Goal: Task Accomplishment & Management: Use online tool/utility

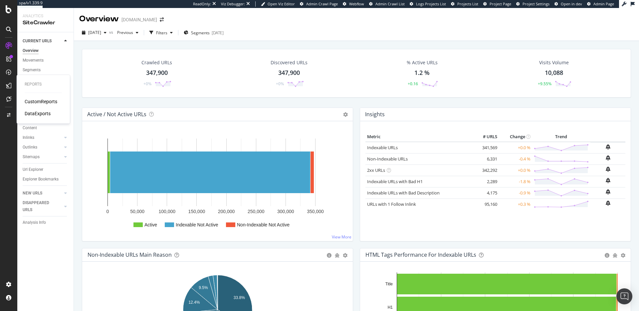
click at [42, 102] on div "CustomReports" at bounding box center [41, 101] width 33 height 7
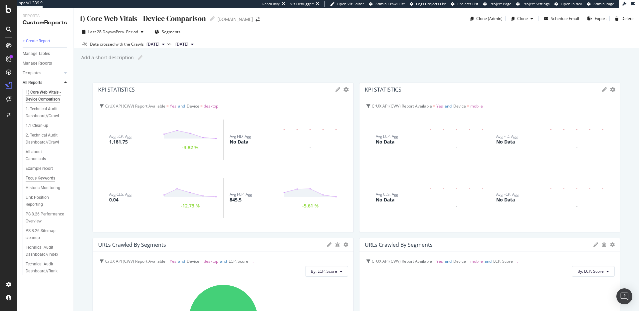
click at [49, 175] on div "Focus Keywords" at bounding box center [41, 178] width 30 height 7
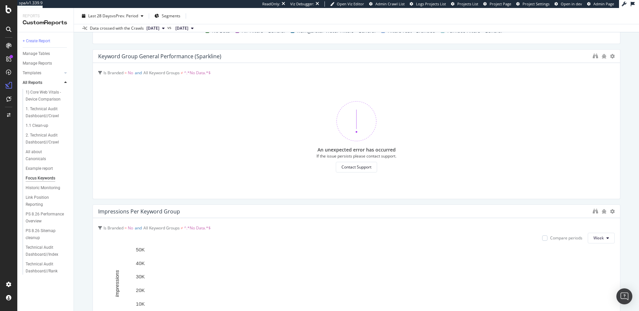
scroll to position [186, 0]
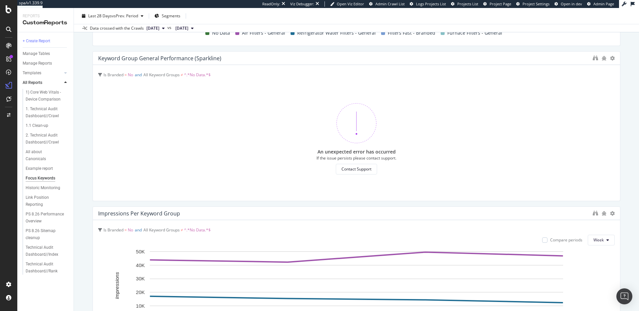
click at [205, 76] on span "^.*No Data.*$" at bounding box center [197, 75] width 27 height 6
click at [596, 59] on icon "binoculars" at bounding box center [595, 57] width 5 height 5
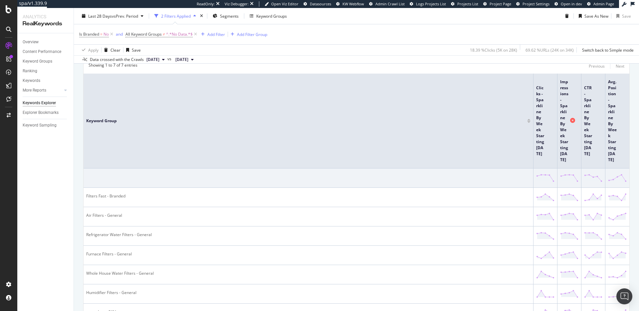
scroll to position [222, 0]
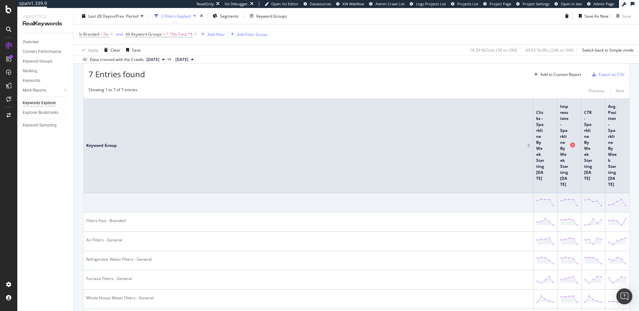
click at [573, 144] on icon at bounding box center [572, 144] width 5 height 5
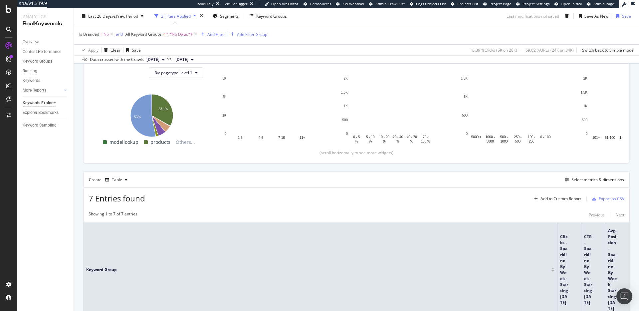
scroll to position [222, 0]
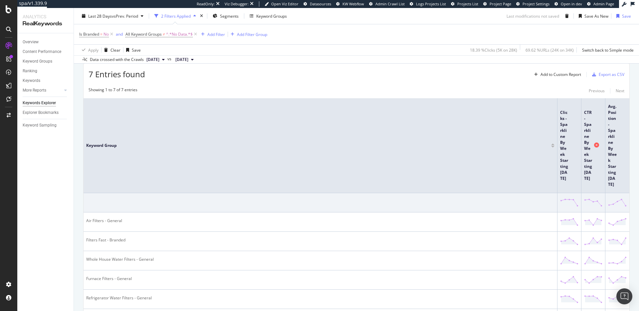
click at [596, 143] on icon at bounding box center [596, 144] width 5 height 5
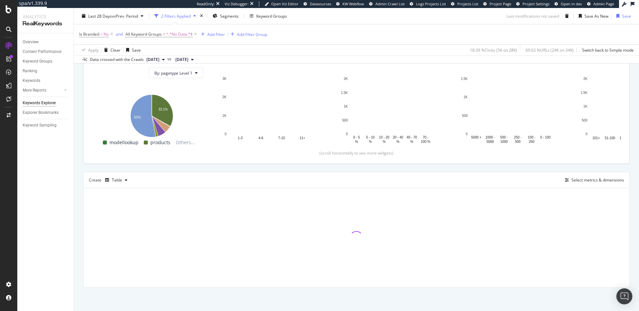
scroll to position [222, 0]
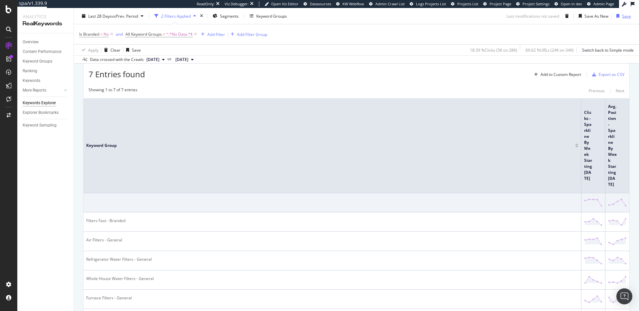
click at [624, 16] on div "Save" at bounding box center [626, 16] width 9 height 6
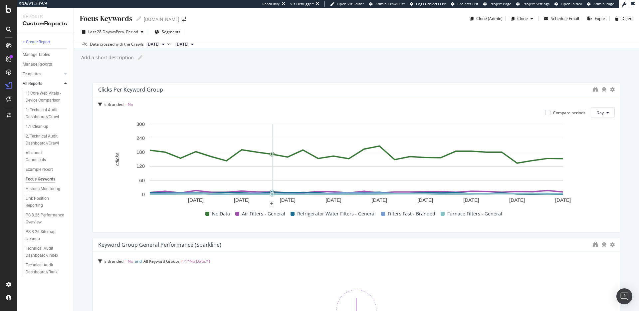
scroll to position [114, 0]
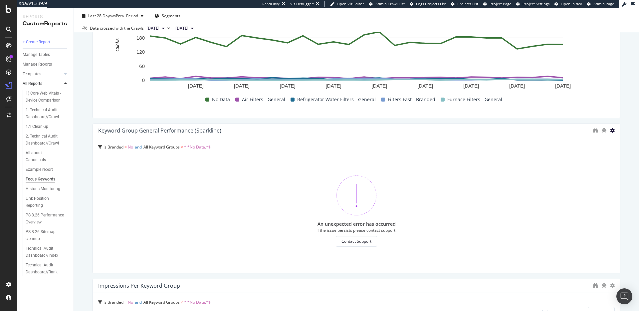
click at [610, 130] on icon at bounding box center [612, 130] width 5 height 5
click at [533, 137] on div "Is Branded = No and All Keyword Groups ≠ ^.*No Data.*$ An unexpected error has …" at bounding box center [356, 205] width 527 height 136
click at [595, 130] on icon "binoculars" at bounding box center [595, 129] width 5 height 5
click at [611, 130] on icon at bounding box center [612, 130] width 5 height 5
click at [584, 131] on icon at bounding box center [586, 130] width 4 height 4
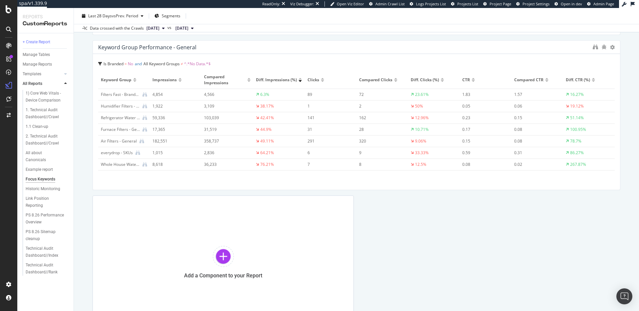
scroll to position [353, 0]
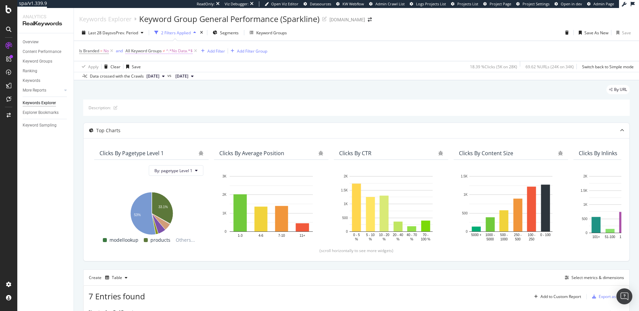
click at [163, 51] on span "All Keyword Groups ≠ ^.*No Data.*$" at bounding box center [158, 51] width 67 height 6
click at [151, 75] on input "No Data" at bounding box center [163, 79] width 63 height 11
click at [199, 76] on div at bounding box center [200, 79] width 10 height 11
click at [142, 95] on button "Cancel" at bounding box center [139, 93] width 21 height 7
click at [196, 52] on icon at bounding box center [196, 51] width 6 height 7
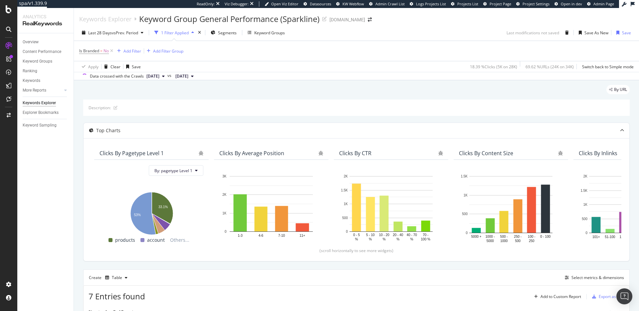
scroll to position [98, 0]
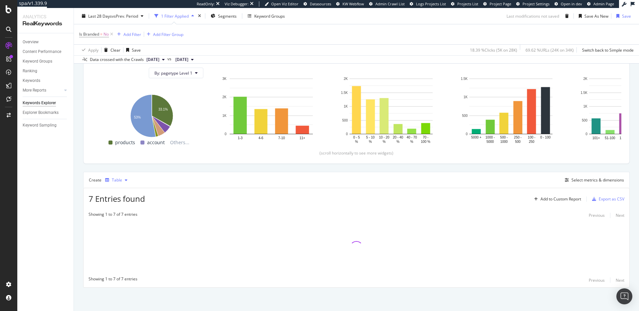
click at [119, 178] on div "Table" at bounding box center [117, 180] width 10 height 4
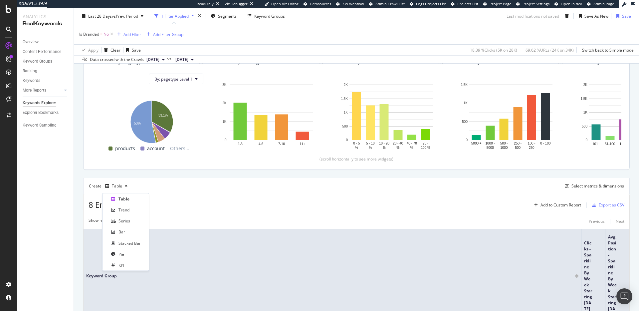
scroll to position [85, 0]
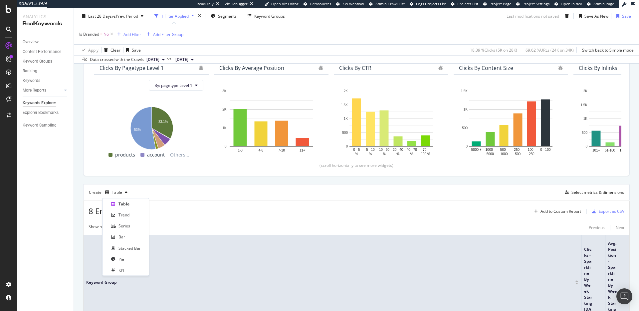
click at [203, 212] on div "8 Entries found Add to Custom Report Export as CSV" at bounding box center [357, 208] width 546 height 16
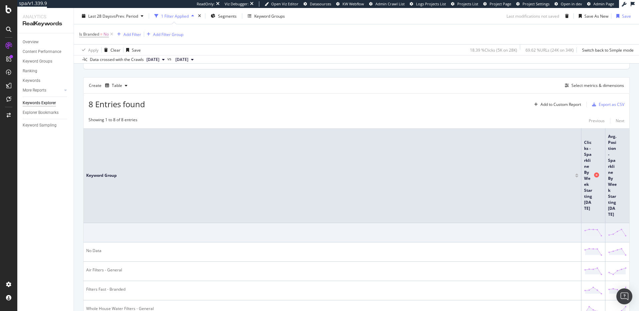
scroll to position [112, 0]
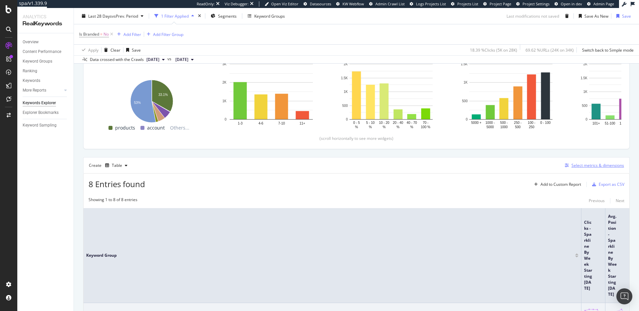
click at [597, 165] on div "Select metrics & dimensions" at bounding box center [597, 165] width 53 height 6
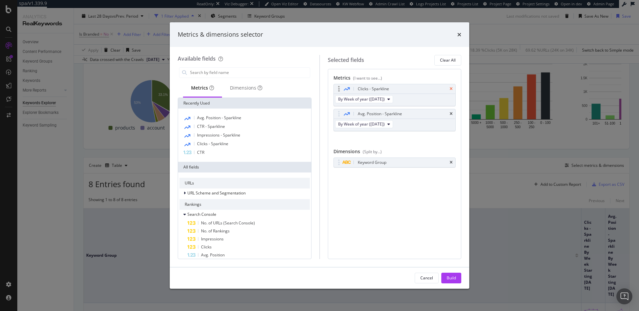
click at [451, 88] on icon "times" at bounding box center [451, 89] width 3 height 4
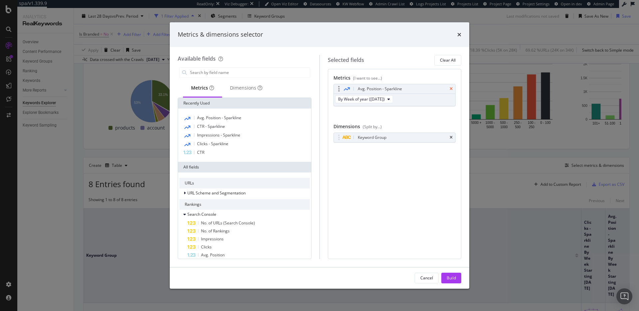
click at [452, 88] on icon "times" at bounding box center [451, 89] width 3 height 4
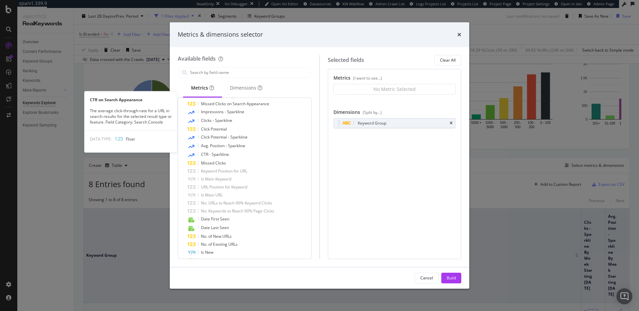
scroll to position [219, 0]
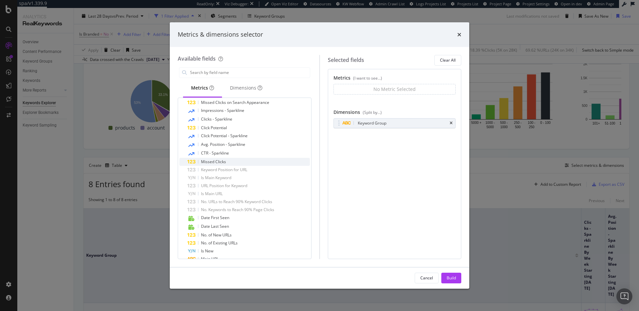
click at [274, 160] on div "Missed Clicks" at bounding box center [248, 162] width 122 height 8
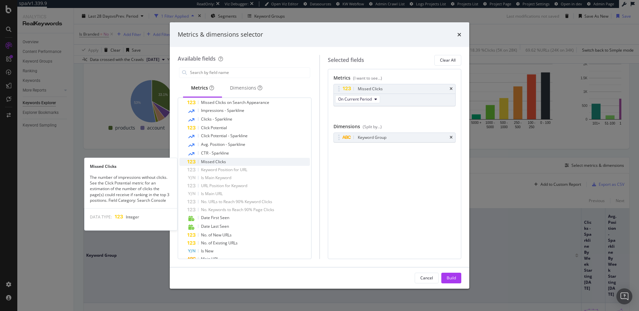
click at [227, 161] on div "Missed Clicks" at bounding box center [248, 162] width 122 height 8
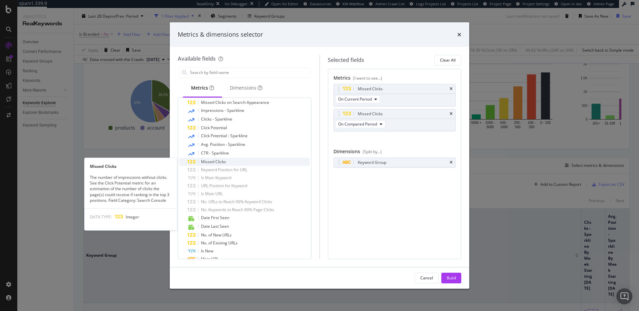
click at [225, 162] on span "Missed Clicks" at bounding box center [213, 162] width 25 height 6
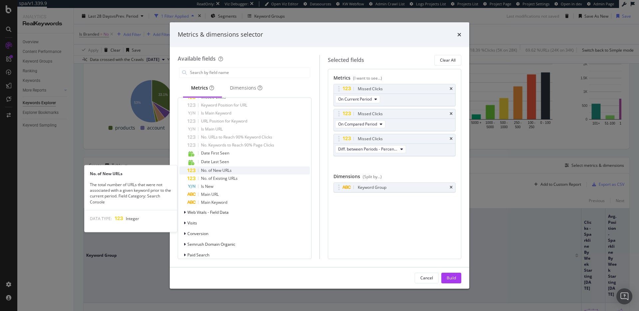
scroll to position [285, 0]
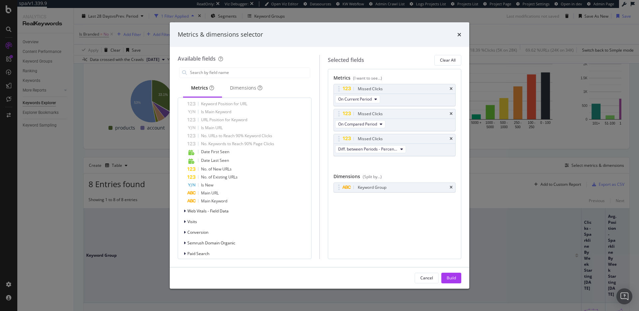
click at [448, 278] on div "Build" at bounding box center [451, 278] width 9 height 6
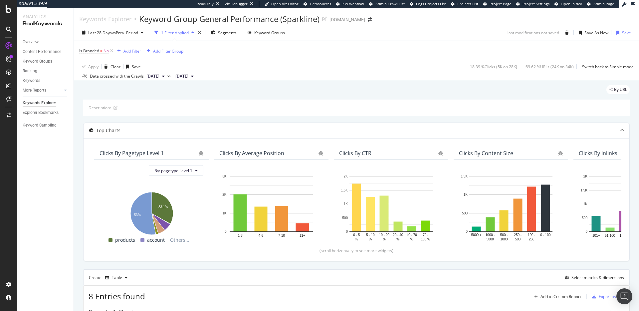
click at [137, 50] on div "Add Filter" at bounding box center [132, 51] width 18 height 6
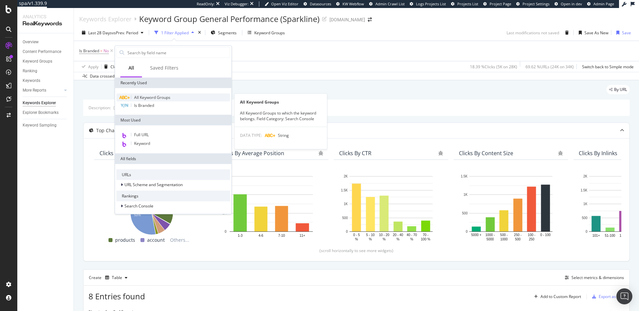
click at [159, 95] on span "All Keyword Groups" at bounding box center [152, 98] width 36 height 6
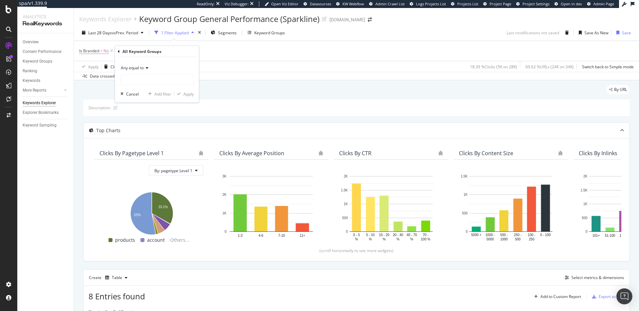
click at [145, 65] on div "Any equal to" at bounding box center [156, 68] width 73 height 11
click at [154, 105] on span "None starts with" at bounding box center [139, 107] width 30 height 6
click at [158, 80] on input "text" at bounding box center [157, 80] width 73 height 11
type input "No Data"
click at [191, 94] on div "Apply" at bounding box center [188, 94] width 10 height 6
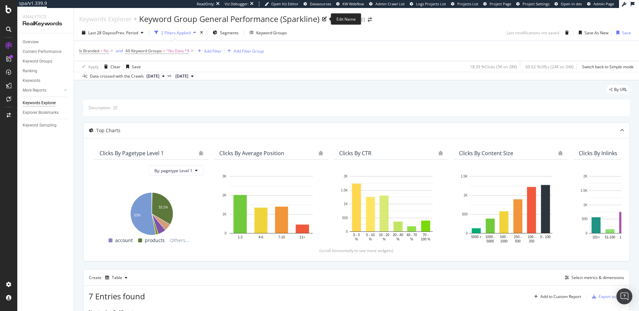
click at [327, 18] on icon at bounding box center [324, 19] width 5 height 5
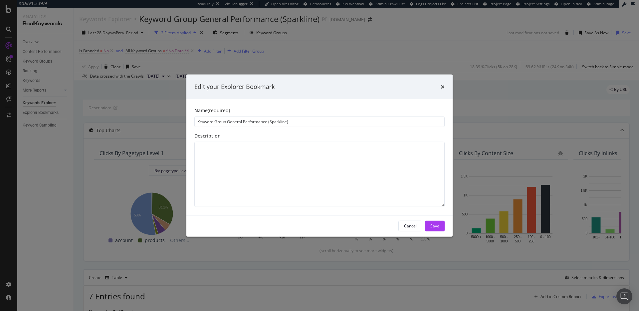
drag, startPoint x: 228, startPoint y: 122, endPoint x: 332, endPoint y: 118, distance: 104.5
click at [332, 118] on input "Keyword Group General Performance (Sparkline)" at bounding box center [319, 121] width 250 height 11
click at [227, 122] on input "Keyword Group General Performance (Sparkline)" at bounding box center [319, 121] width 250 height 11
drag, startPoint x: 227, startPoint y: 122, endPoint x: 296, endPoint y: 121, distance: 68.9
click at [298, 121] on input "Keyword Group General Performance (Sparkline)" at bounding box center [319, 121] width 250 height 11
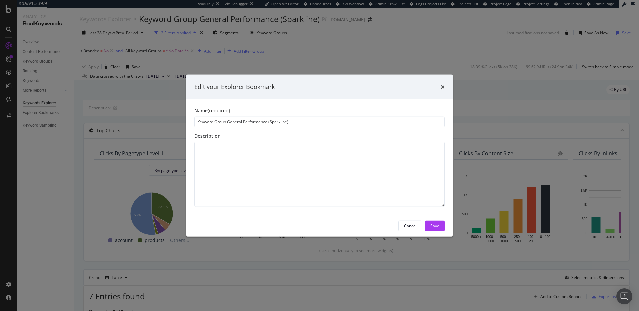
drag, startPoint x: 273, startPoint y: 121, endPoint x: 228, endPoint y: 119, distance: 45.3
click at [228, 119] on input "Keyword Group General Performance (Sparkline)" at bounding box center [319, 121] width 250 height 11
type input "Keyword Group Performance - Missed Clicks"
click at [438, 226] on div "Save" at bounding box center [434, 226] width 9 height 6
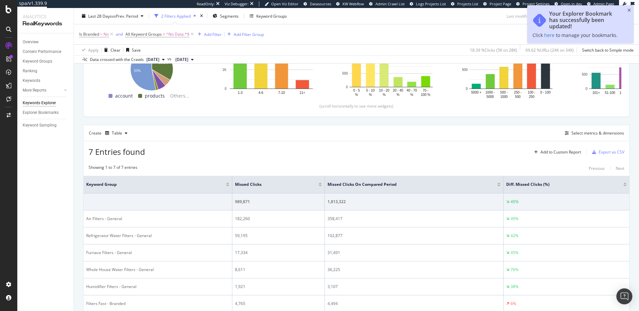
scroll to position [144, 0]
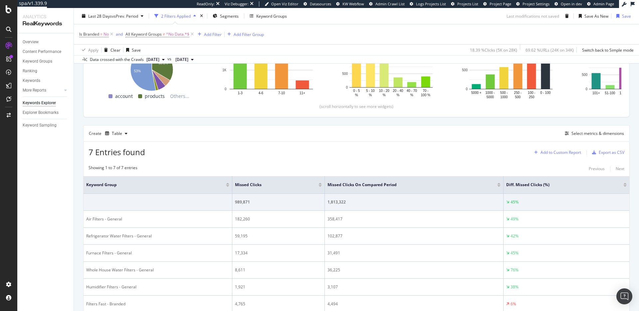
click at [563, 151] on div "Add to Custom Report" at bounding box center [560, 152] width 41 height 4
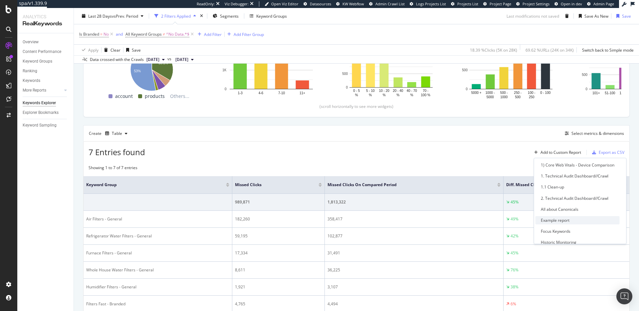
scroll to position [11, 0]
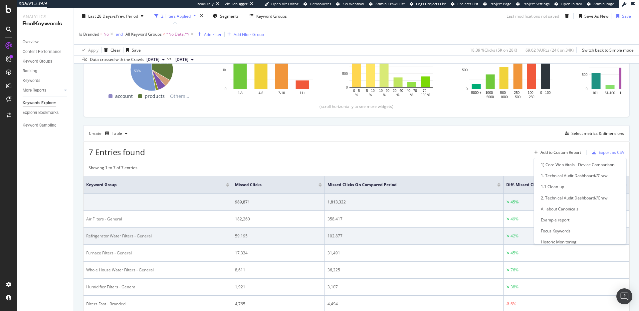
click at [566, 228] on div "Focus Keywords" at bounding box center [556, 231] width 30 height 6
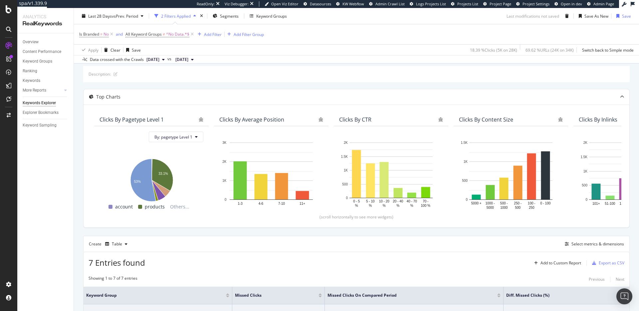
scroll to position [0, 0]
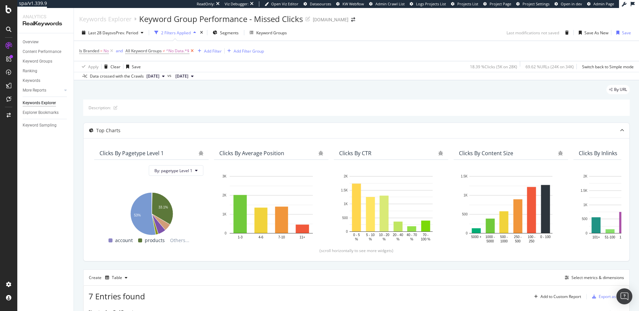
click at [193, 51] on icon at bounding box center [192, 51] width 6 height 7
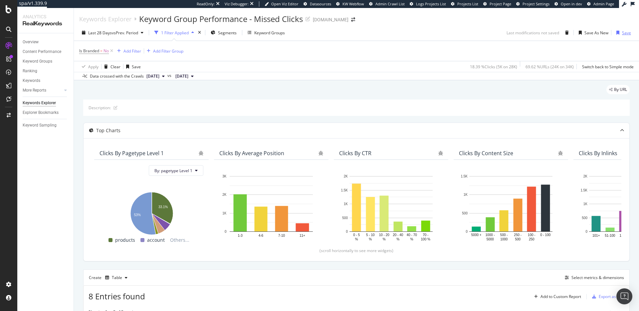
click at [624, 34] on div "Save" at bounding box center [626, 33] width 9 height 6
click at [131, 47] on div "Add Filter" at bounding box center [127, 50] width 27 height 7
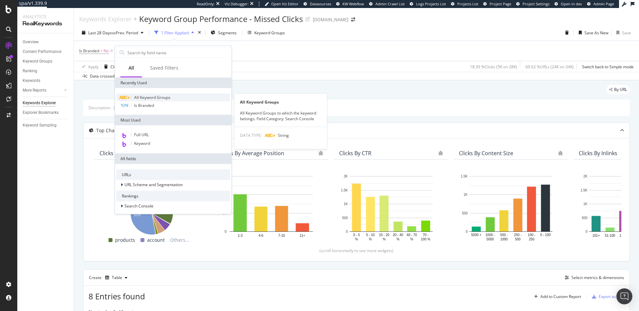
click at [167, 98] on span "All Keyword Groups" at bounding box center [152, 98] width 36 height 6
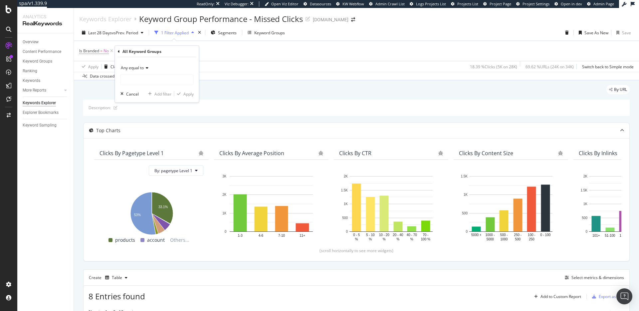
click at [132, 70] on span "Any equal to" at bounding box center [132, 68] width 23 height 6
click at [160, 143] on div "None contains" at bounding box center [157, 142] width 71 height 9
click at [163, 81] on input "text" at bounding box center [157, 80] width 73 height 11
type input "No Data"
drag, startPoint x: 192, startPoint y: 95, endPoint x: 196, endPoint y: 91, distance: 5.4
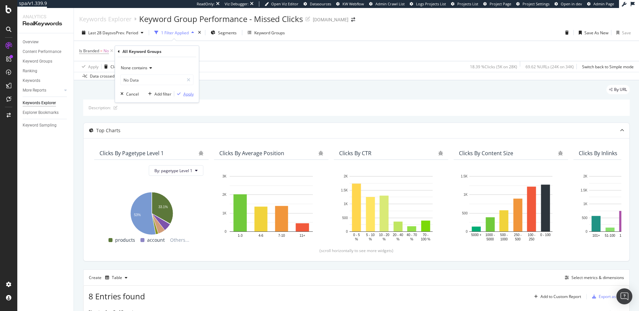
click at [192, 95] on div "Apply" at bounding box center [188, 94] width 10 height 6
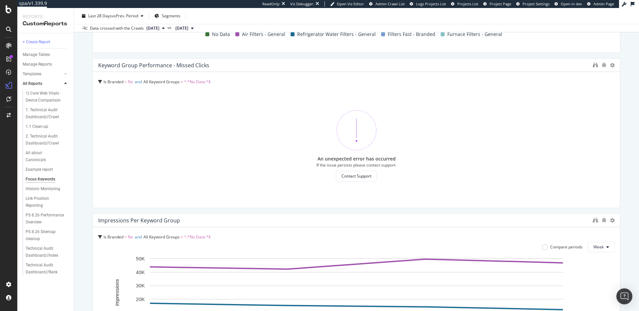
scroll to position [133, 0]
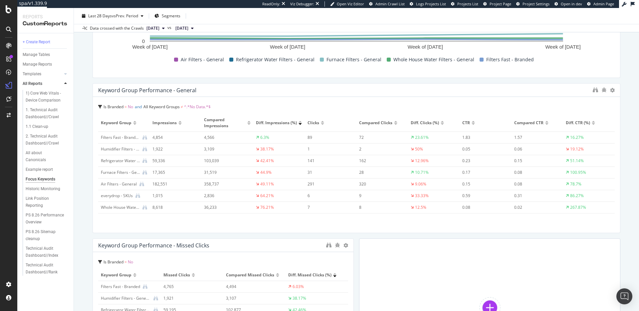
scroll to position [464, 0]
click at [595, 91] on icon "binoculars" at bounding box center [595, 90] width 5 height 5
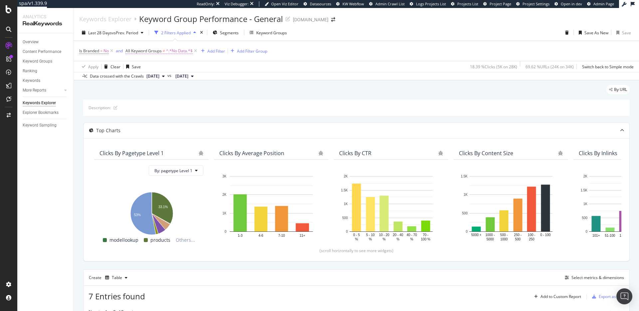
click at [162, 52] on span "All Keyword Groups" at bounding box center [143, 51] width 36 height 6
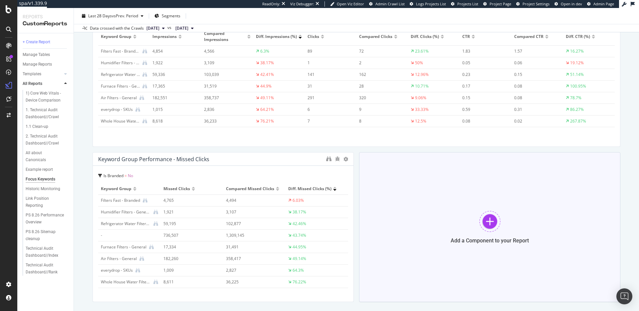
scroll to position [584, 0]
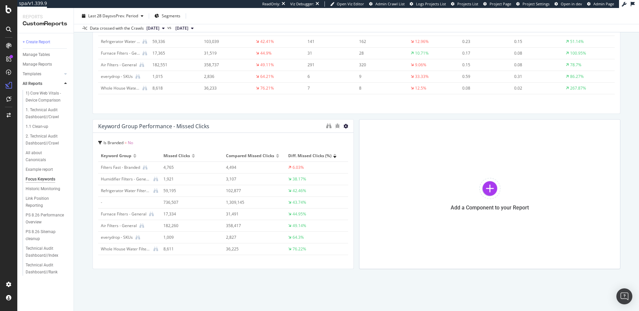
click at [345, 125] on icon at bounding box center [345, 126] width 5 height 5
click at [352, 137] on icon at bounding box center [353, 136] width 4 height 4
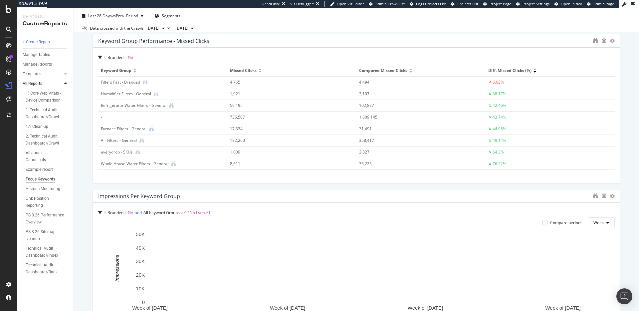
scroll to position [174, 0]
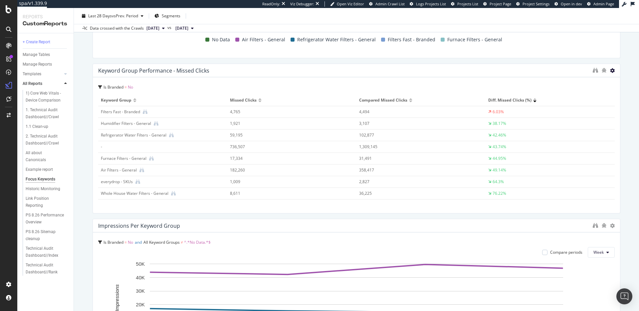
click at [612, 73] on icon at bounding box center [612, 70] width 5 height 5
click at [586, 72] on icon at bounding box center [586, 71] width 4 height 4
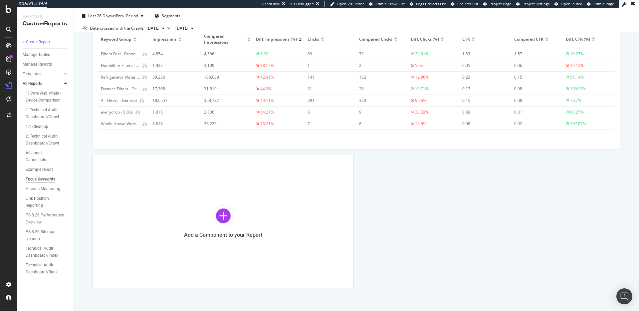
scroll to position [412, 0]
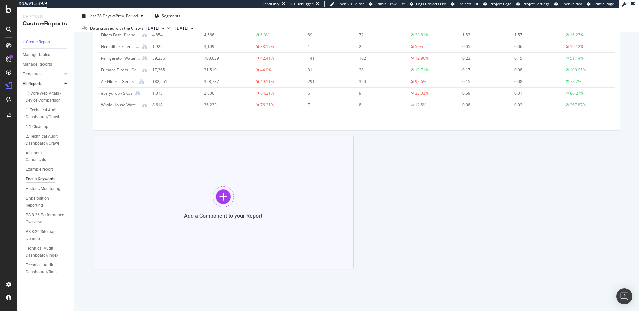
click at [251, 195] on div "Add a Component to your Report" at bounding box center [223, 202] width 261 height 133
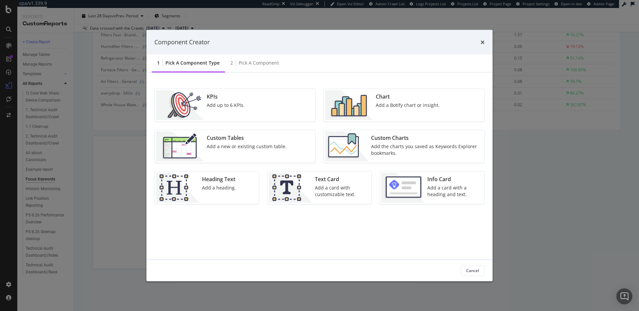
click at [395, 143] on div "Add the charts you saved as Keywords Explorer bookmarks." at bounding box center [425, 149] width 109 height 13
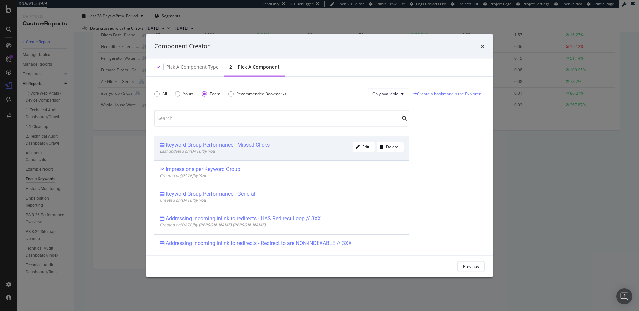
click at [258, 144] on div "Keyword Group Performance - Missed Clicks" at bounding box center [218, 144] width 104 height 7
drag, startPoint x: 456, startPoint y: 263, endPoint x: 424, endPoint y: 244, distance: 37.6
click at [456, 264] on div "Add Component" at bounding box center [464, 267] width 30 height 6
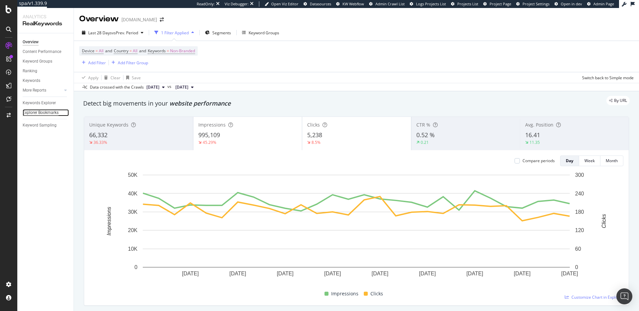
click at [41, 111] on div "Explorer Bookmarks" at bounding box center [41, 112] width 36 height 7
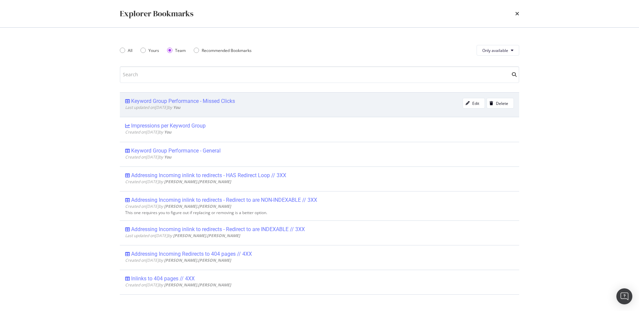
click at [200, 99] on div "Keyword Group Performance - Missed Clicks" at bounding box center [183, 101] width 104 height 7
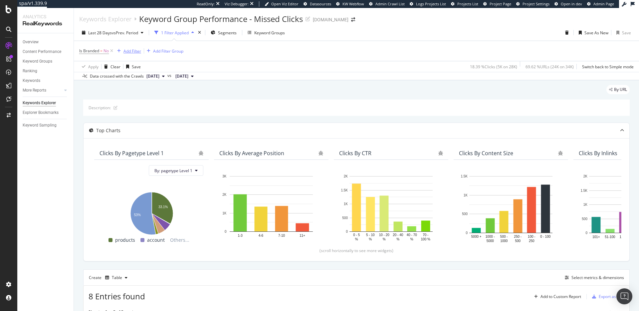
click at [133, 51] on div "Add Filter" at bounding box center [132, 51] width 18 height 6
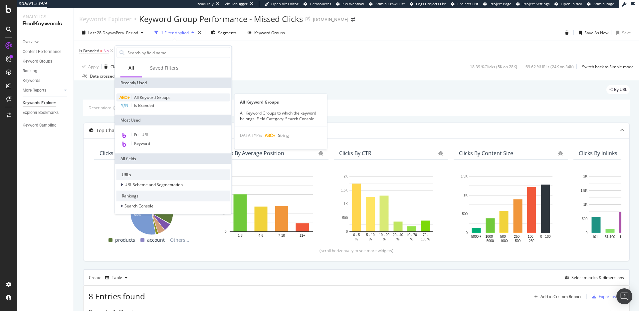
click at [182, 98] on div "All Keyword Groups" at bounding box center [173, 98] width 114 height 8
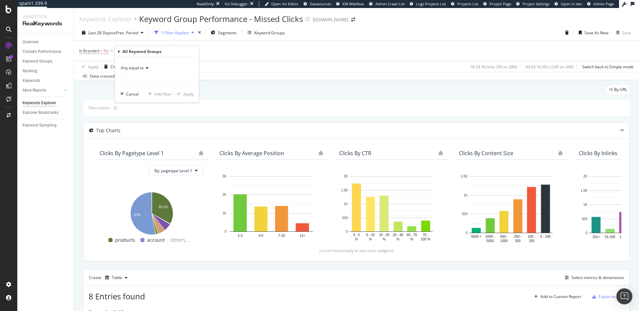
click at [142, 69] on span "Any equal to" at bounding box center [132, 68] width 23 height 6
click at [158, 140] on div "None contains" at bounding box center [157, 142] width 71 height 9
click at [164, 82] on input "text" at bounding box center [157, 80] width 73 height 11
type input "No Data"
click at [124, 50] on div "Add Filter" at bounding box center [132, 51] width 18 height 6
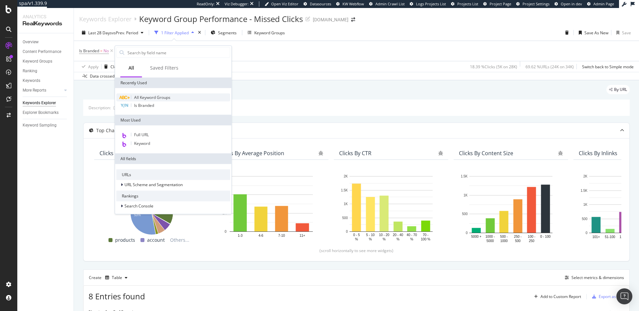
click at [162, 95] on span "All Keyword Groups" at bounding box center [152, 98] width 36 height 6
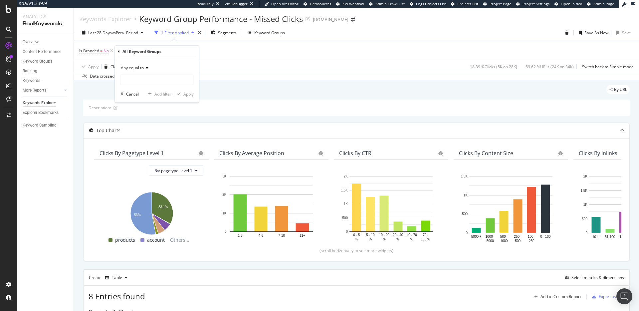
drag, startPoint x: 146, startPoint y: 68, endPoint x: 145, endPoint y: 71, distance: 3.9
click at [146, 68] on icon at bounding box center [146, 68] width 5 height 4
click at [155, 140] on div "None contains" at bounding box center [157, 142] width 71 height 9
click at [170, 80] on input "text" at bounding box center [157, 80] width 73 height 11
type input "No Data"
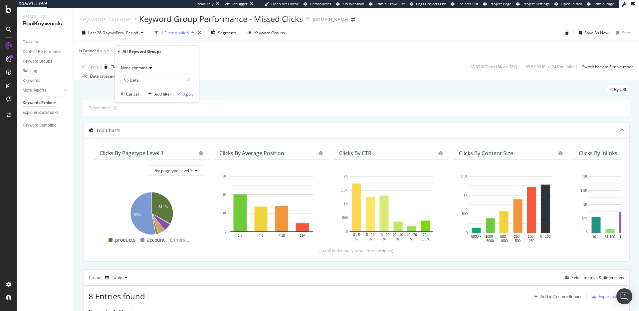
click at [186, 91] on div "Apply" at bounding box center [188, 94] width 10 height 6
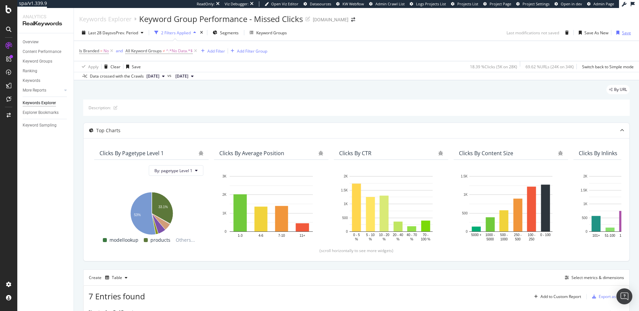
click at [620, 33] on div "button" at bounding box center [618, 33] width 8 height 4
click at [67, 90] on div at bounding box center [65, 90] width 7 height 7
click at [39, 82] on div "Keywords" at bounding box center [32, 80] width 18 height 7
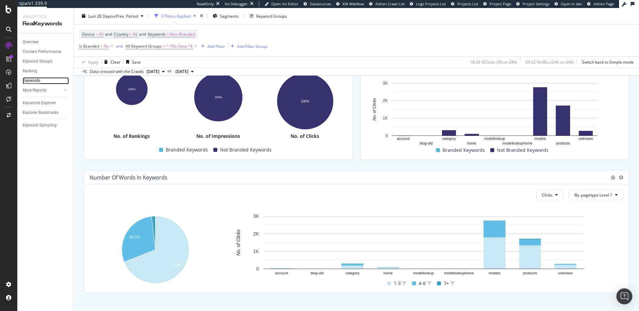
scroll to position [164, 0]
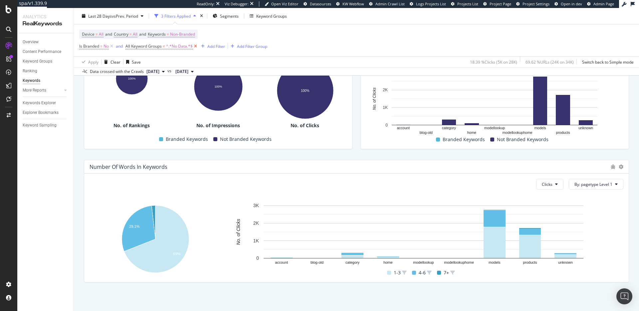
click at [195, 46] on icon at bounding box center [196, 46] width 6 height 7
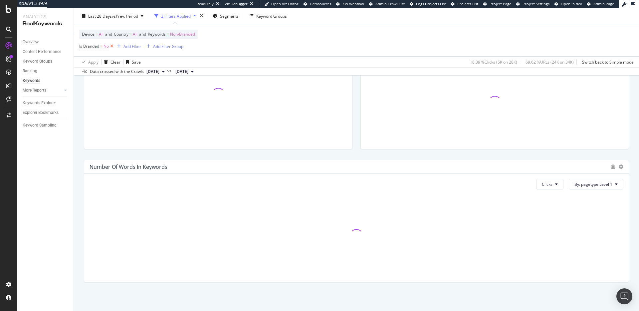
click at [112, 46] on icon at bounding box center [112, 46] width 6 height 7
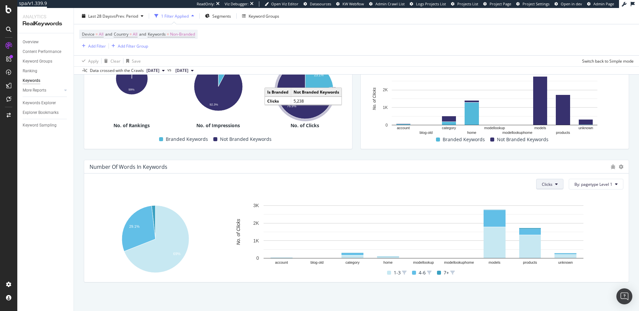
click at [555, 181] on button "Clicks" at bounding box center [549, 184] width 27 height 11
click at [557, 221] on span "Impressions" at bounding box center [554, 222] width 25 height 6
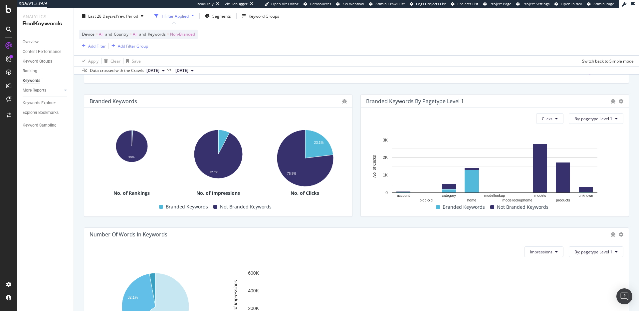
scroll to position [0, 0]
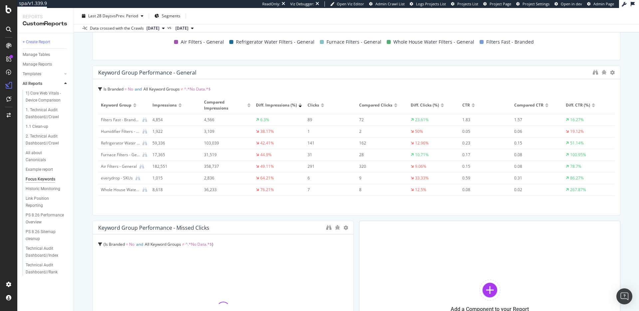
scroll to position [429, 0]
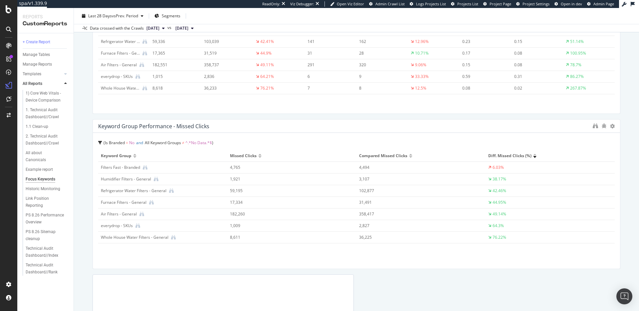
drag, startPoint x: 352, startPoint y: 178, endPoint x: 639, endPoint y: 168, distance: 286.7
click at [639, 168] on div "Focus Keywords Focus Keywords [DOMAIN_NAME] Clone (Admin) Clone Schedule Email …" at bounding box center [356, 159] width 565 height 303
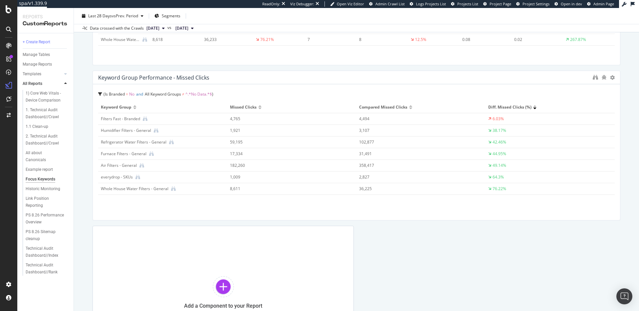
scroll to position [541, 0]
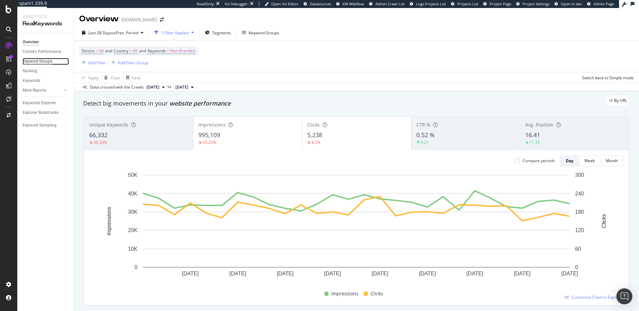
click at [51, 60] on div "Keyword Groups" at bounding box center [38, 61] width 30 height 7
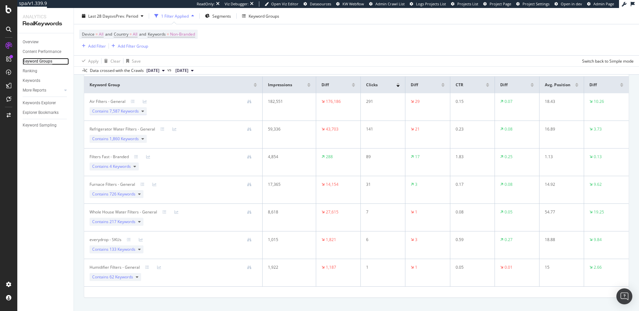
scroll to position [59, 0]
click at [141, 194] on div "Contains 726 Keywords" at bounding box center [117, 193] width 54 height 8
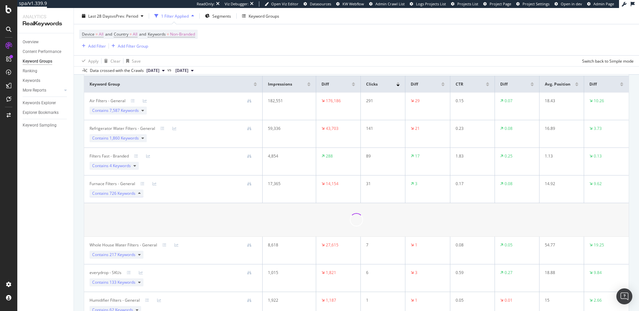
click at [141, 194] on div "Contains 726 Keywords" at bounding box center [117, 193] width 54 height 8
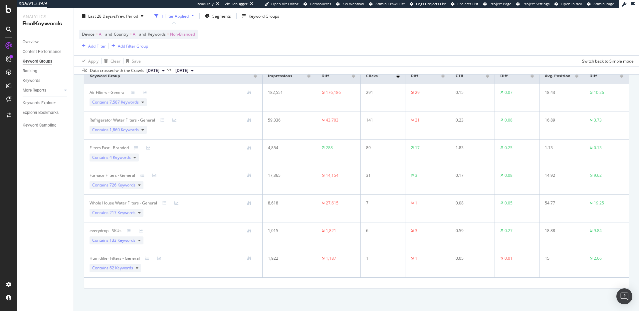
scroll to position [66, 0]
click at [137, 214] on div "Contains 217 Keywords" at bounding box center [117, 214] width 54 height 8
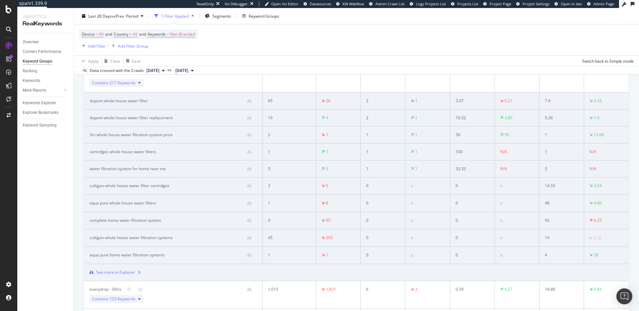
scroll to position [119, 0]
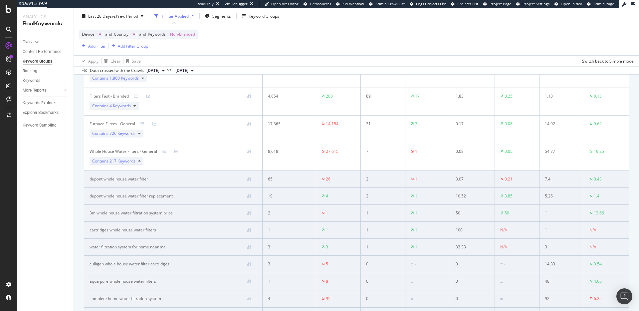
click at [142, 162] on div "Contains 217 Keywords" at bounding box center [117, 161] width 54 height 8
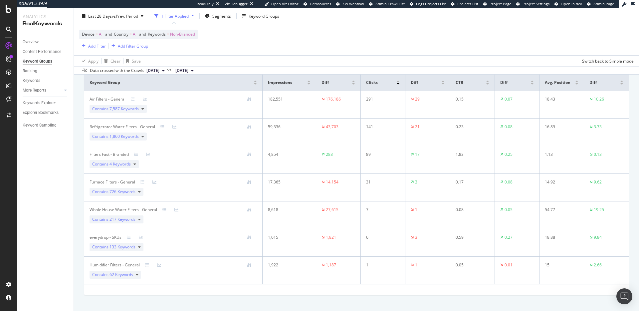
scroll to position [65, 0]
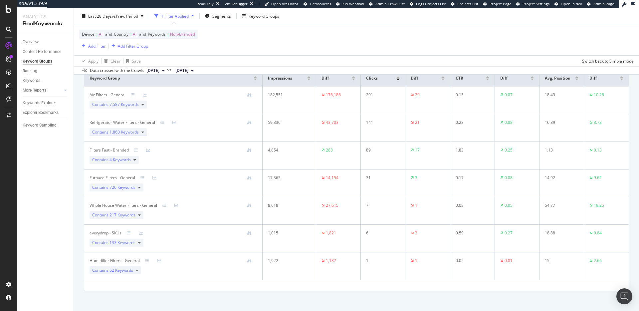
click at [144, 136] on div "Contains 1,860 Keywords" at bounding box center [118, 132] width 57 height 8
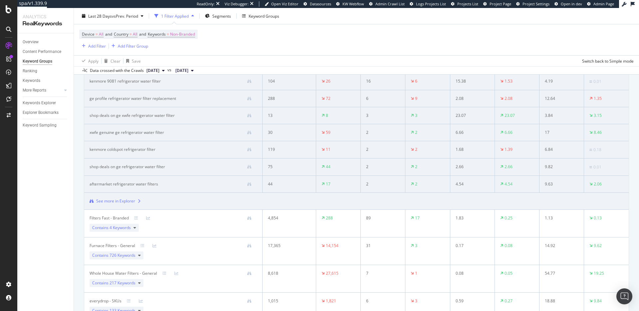
scroll to position [26, 0]
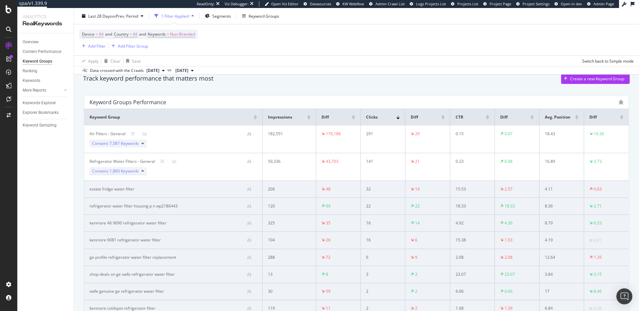
click at [144, 170] on div "Contains 1,860 Keywords" at bounding box center [118, 171] width 57 height 8
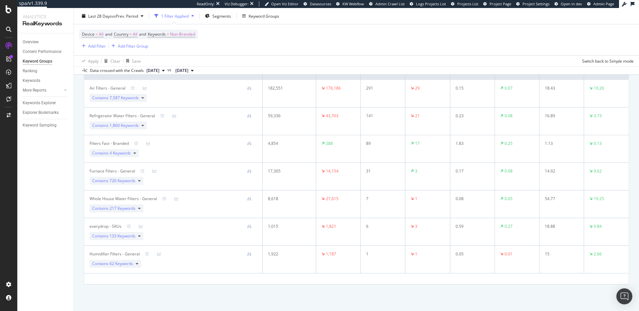
scroll to position [74, 0]
click at [35, 102] on div "CustomReports" at bounding box center [41, 101] width 33 height 7
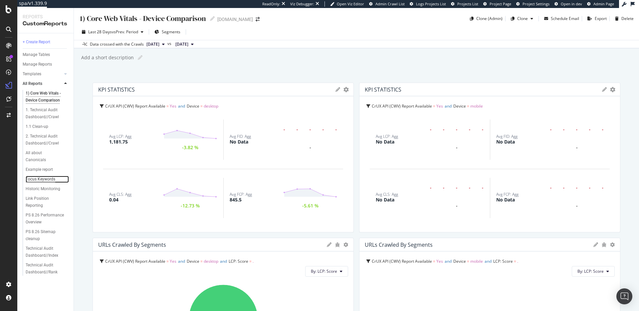
click at [50, 176] on div "Focus Keywords" at bounding box center [41, 179] width 30 height 7
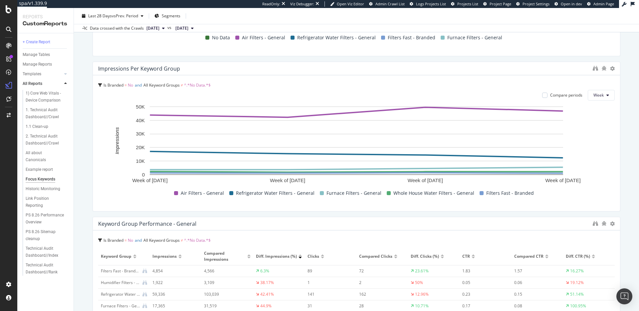
scroll to position [162, 0]
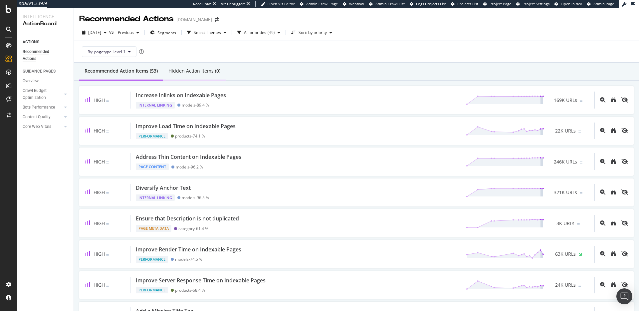
click at [198, 71] on div "Hidden Action Items (0)" at bounding box center [194, 71] width 52 height 7
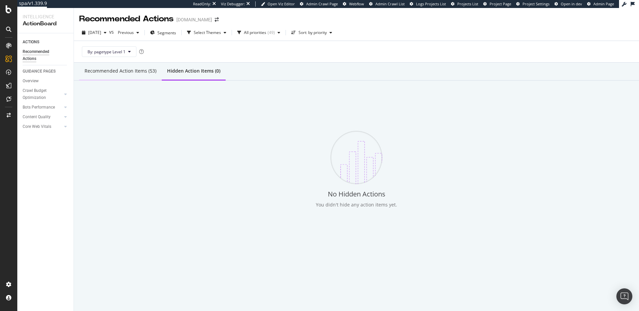
click at [141, 72] on div "Recommended Action Items (53)" at bounding box center [121, 71] width 72 height 7
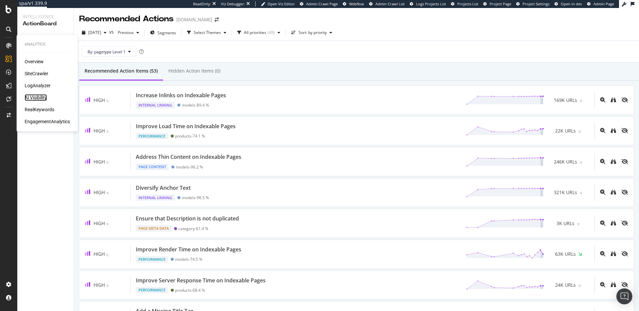
click at [33, 95] on div "AI Visibility" at bounding box center [36, 97] width 22 height 7
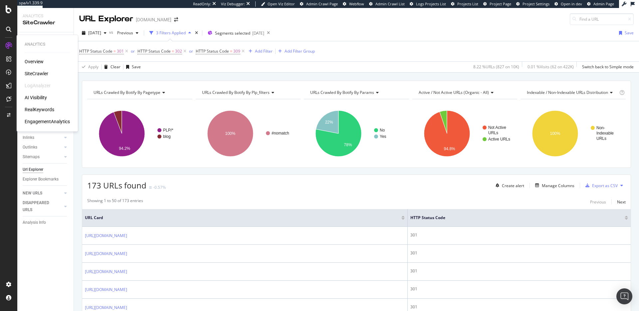
click at [39, 121] on div "EngagementAnalytics" at bounding box center [47, 121] width 45 height 7
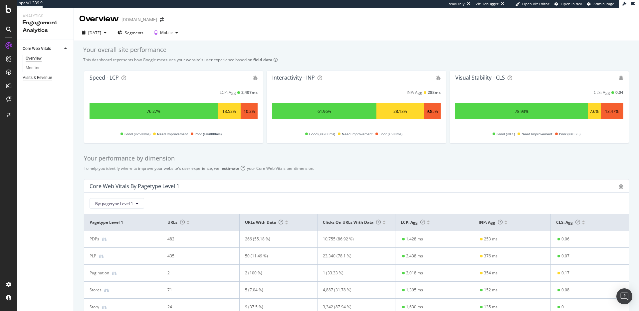
click at [41, 77] on div "Visits & Revenue" at bounding box center [37, 77] width 29 height 7
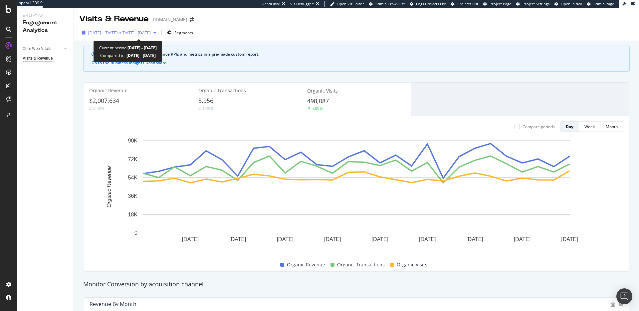
click at [143, 33] on span "vs [DATE] - [DATE]" at bounding box center [133, 33] width 33 height 6
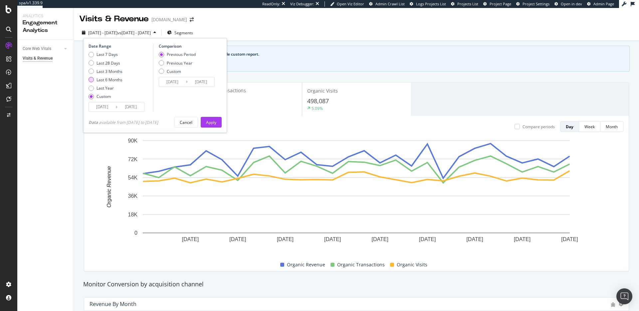
click at [112, 79] on div "Last 6 Months" at bounding box center [109, 80] width 26 height 6
type input "[DATE]"
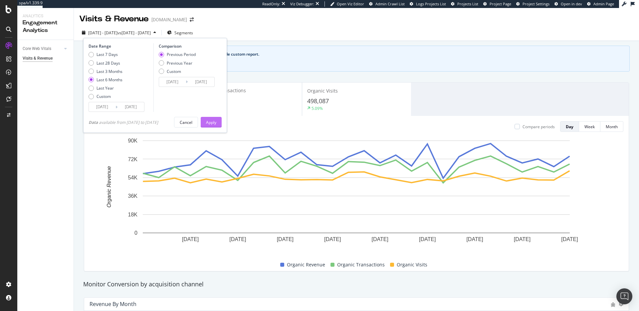
click at [216, 126] on div "Apply" at bounding box center [211, 122] width 10 height 10
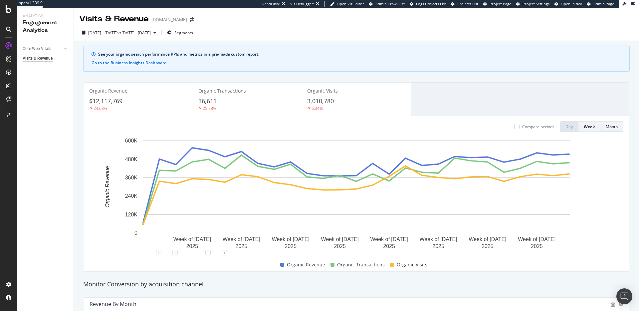
click at [614, 128] on div "Month" at bounding box center [612, 127] width 12 height 6
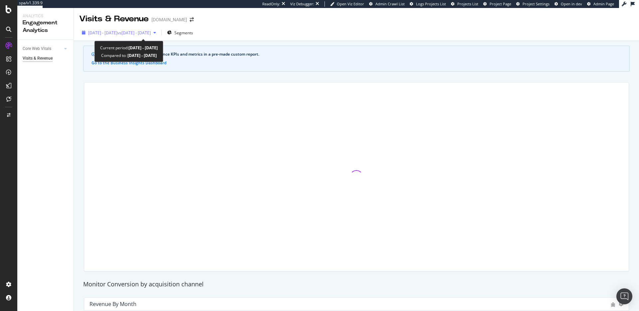
click at [146, 33] on span "vs 2024 Oct. 12th - 2025 Apr. 12th" at bounding box center [133, 33] width 33 height 6
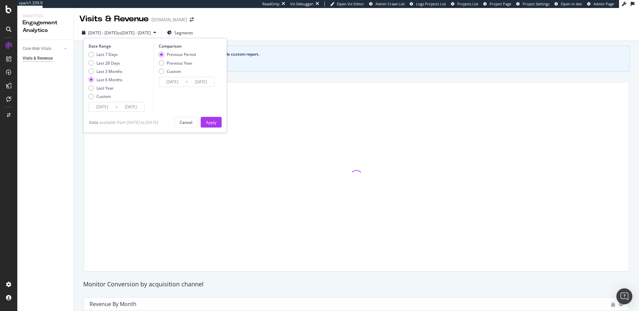
click at [317, 53] on div "See your organic search performance KPIs and metrics in a pre-made custom repor…" at bounding box center [359, 54] width 523 height 6
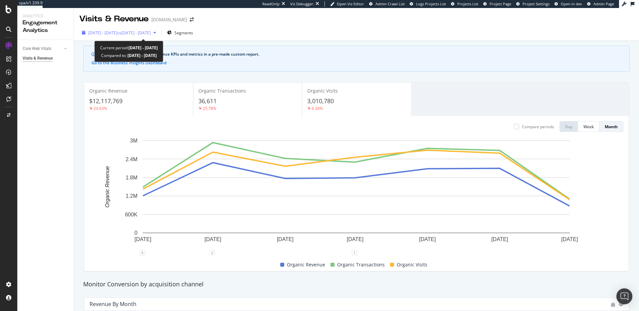
click at [151, 31] on span "vs 2024 Oct. 12th - 2025 Apr. 12th" at bounding box center [133, 33] width 33 height 6
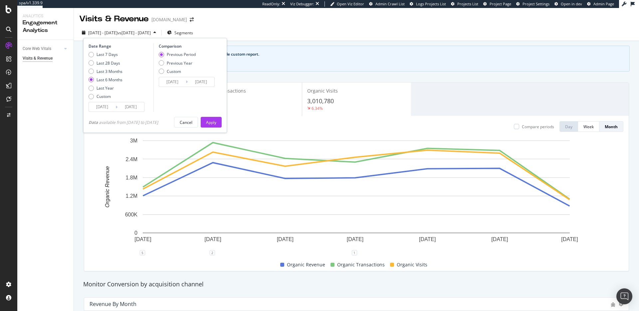
click at [314, 48] on div "See your organic search performance KPIs and metrics in a pre-made custom repor…" at bounding box center [356, 59] width 546 height 26
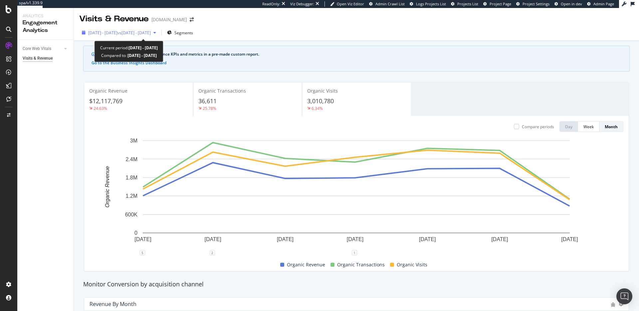
click at [137, 34] on span "vs 2024 Oct. 12th - 2025 Apr. 12th" at bounding box center [133, 33] width 33 height 6
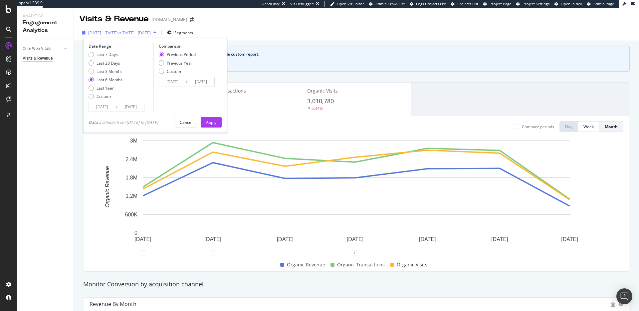
click at [123, 29] on div "2025 Apr. 13th - Oct. 12th vs 2024 Oct. 12th - 2025 Apr. 12th" at bounding box center [119, 33] width 80 height 10
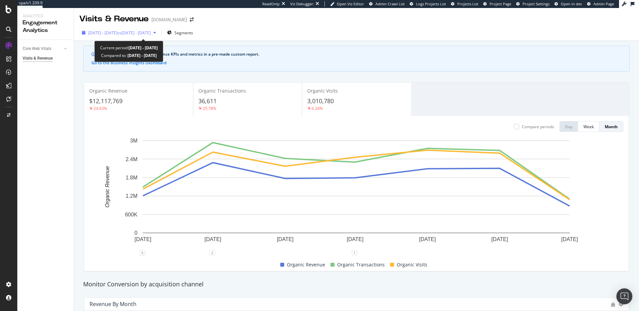
click at [151, 32] on span "vs 2024 Oct. 12th - 2025 Apr. 12th" at bounding box center [133, 33] width 33 height 6
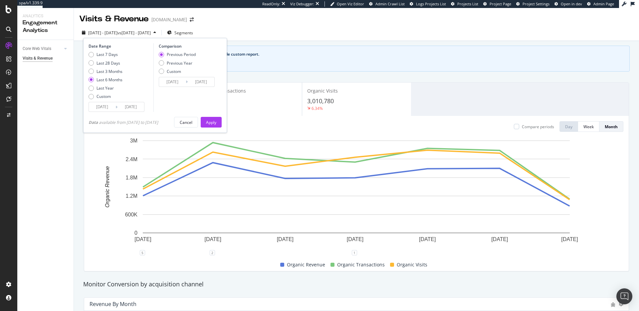
click at [111, 110] on input "2025/04/13" at bounding box center [102, 106] width 27 height 9
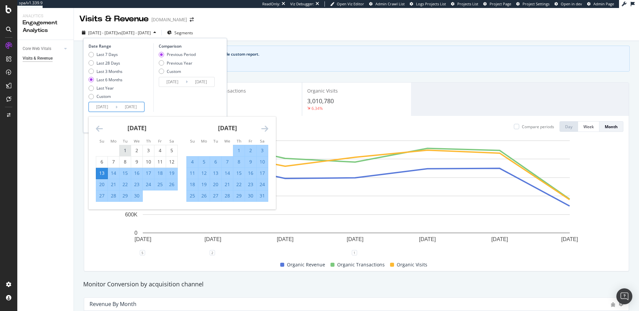
click at [128, 150] on div "1" at bounding box center [124, 150] width 11 height 7
type input "2025/04/01"
type input "2024/09/18"
type input "2025/03/31"
click at [263, 129] on icon "Move forward to switch to the next month." at bounding box center [264, 128] width 7 height 8
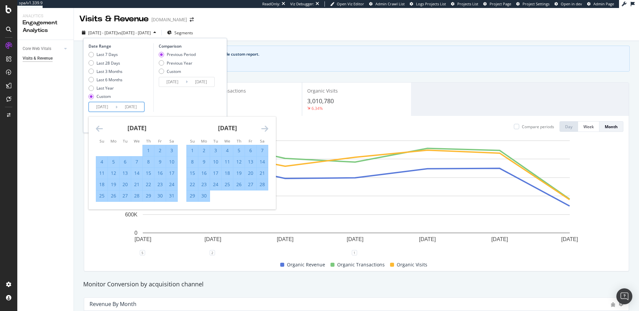
click at [263, 129] on icon "Move forward to switch to the next month." at bounding box center [264, 128] width 7 height 8
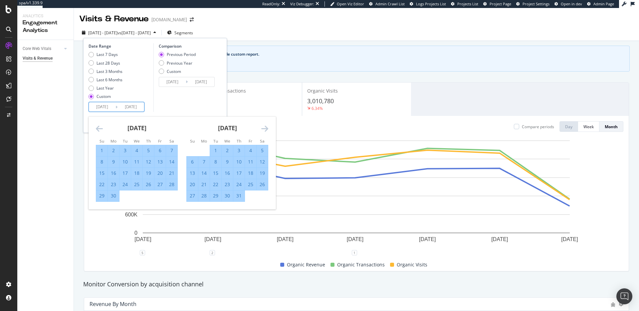
click at [263, 129] on icon "Move forward to switch to the next month." at bounding box center [264, 128] width 7 height 8
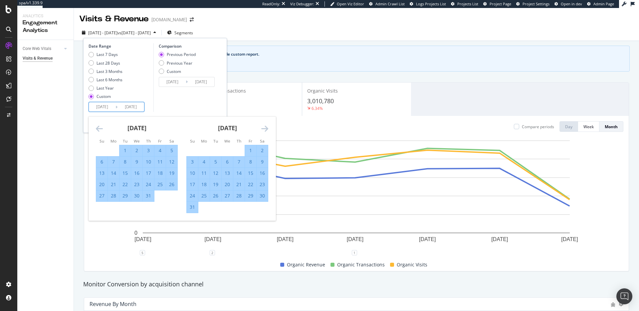
click at [263, 129] on icon "Move forward to switch to the next month." at bounding box center [264, 128] width 7 height 8
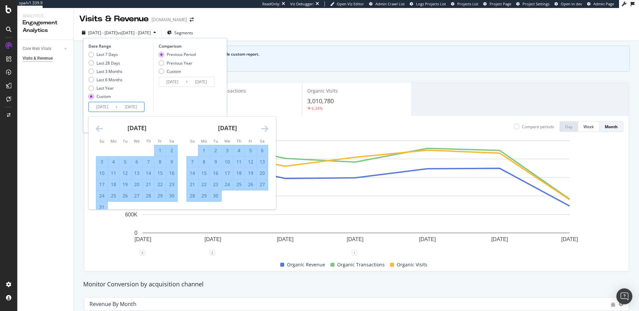
click at [262, 130] on icon "Move forward to switch to the next month." at bounding box center [264, 128] width 7 height 8
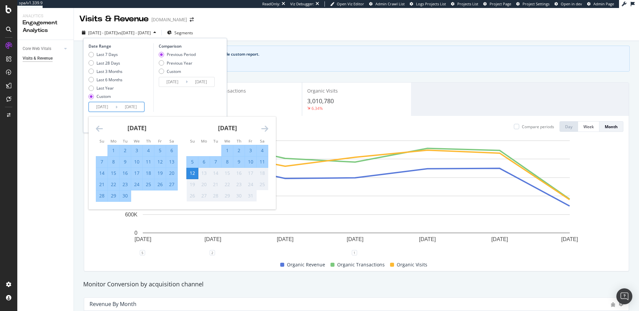
click at [223, 150] on div "1" at bounding box center [227, 150] width 11 height 7
type input "2025/10/01"
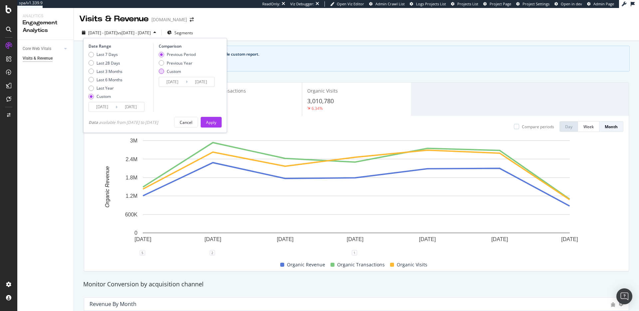
click at [183, 70] on div "Custom" at bounding box center [177, 72] width 37 height 6
click at [192, 54] on div "Previous Period" at bounding box center [181, 55] width 29 height 6
click at [187, 61] on div "Previous Year" at bounding box center [180, 63] width 26 height 6
type input "2024/04/02"
type input "2024/10/02"
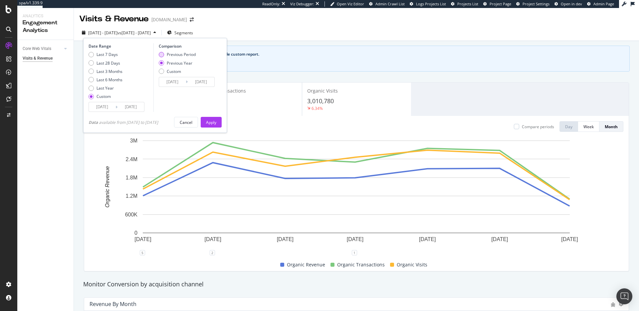
click at [189, 54] on div "Previous Period" at bounding box center [181, 55] width 29 height 6
type input "2024/09/29"
type input "2025/03/31"
click at [216, 122] on div "Apply" at bounding box center [211, 122] width 10 height 6
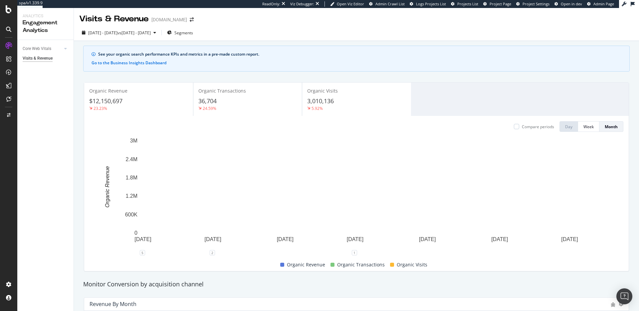
scroll to position [20, 0]
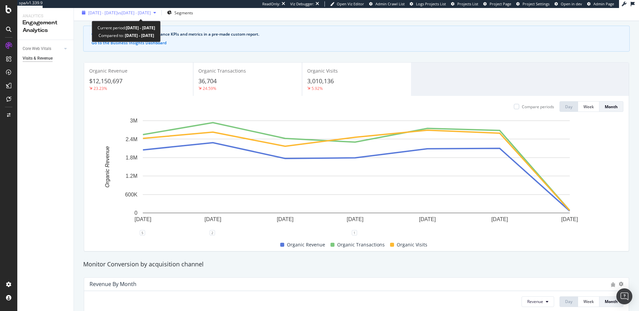
click at [151, 12] on span "vs 2024 Sep. 29th - 2025 Mar. 31st" at bounding box center [133, 13] width 33 height 6
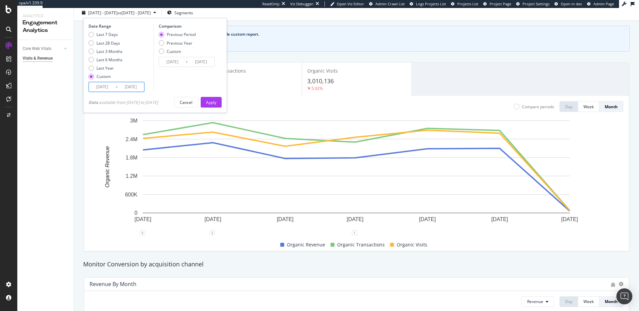
click at [137, 85] on input "2025/10/01" at bounding box center [130, 86] width 27 height 9
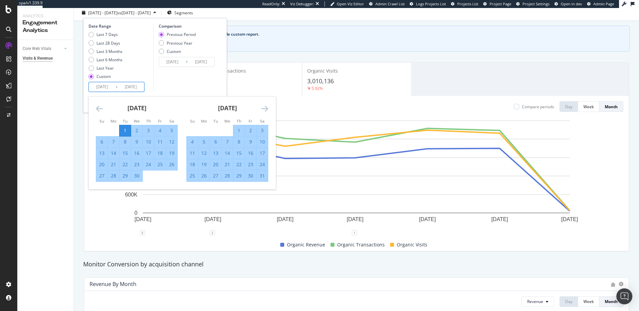
click at [266, 110] on icon "Move forward to switch to the next month." at bounding box center [264, 108] width 7 height 8
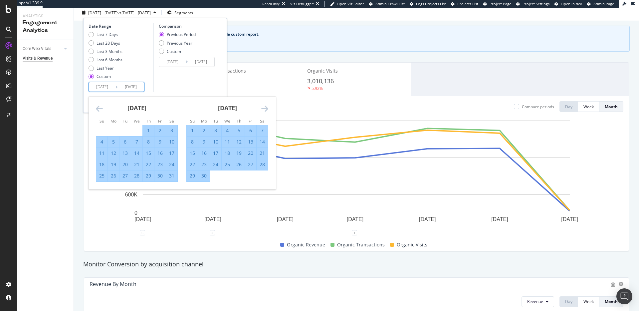
click at [266, 110] on icon "Move forward to switch to the next month." at bounding box center [264, 108] width 7 height 8
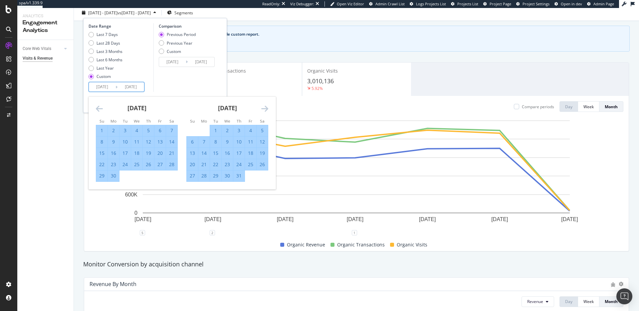
click at [266, 110] on icon "Move forward to switch to the next month." at bounding box center [264, 108] width 7 height 8
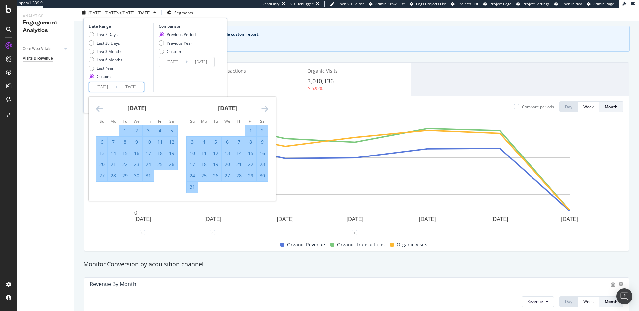
click at [266, 110] on icon "Move forward to switch to the next month." at bounding box center [264, 108] width 7 height 8
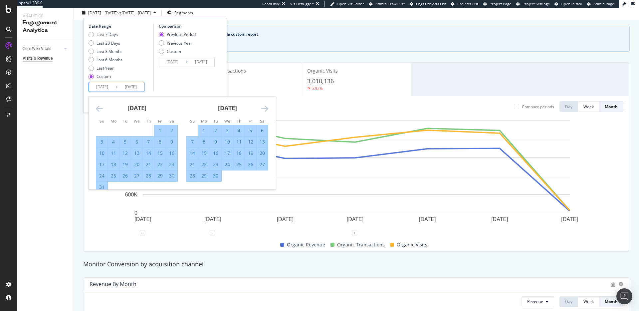
click at [216, 177] on div "30" at bounding box center [215, 175] width 11 height 7
type input "2025/09/30"
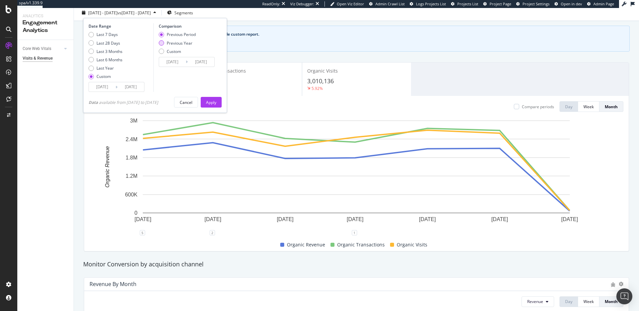
click at [181, 43] on div "Previous Year" at bounding box center [180, 43] width 26 height 6
type input "2024/04/02"
type input "2024/10/01"
click at [181, 36] on div "Previous Period" at bounding box center [181, 35] width 29 height 6
type input "2024/09/30"
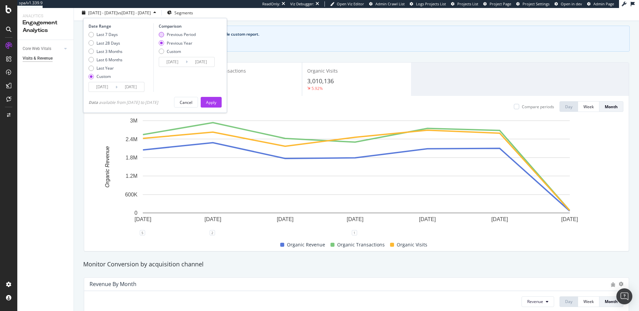
type input "2025/03/31"
click at [216, 97] on button "Apply" at bounding box center [211, 102] width 21 height 11
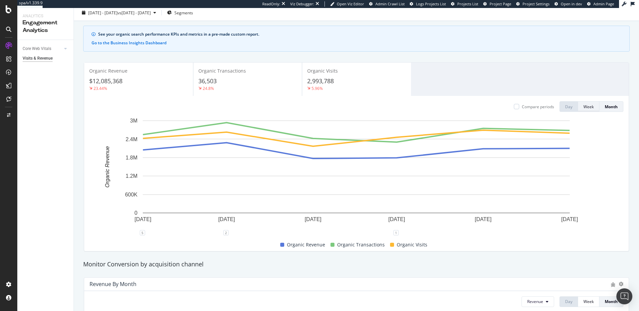
click at [586, 105] on div "Week" at bounding box center [588, 107] width 10 height 6
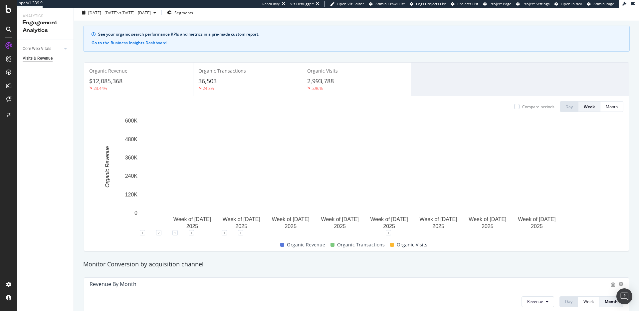
click at [154, 87] on div "23.44%" at bounding box center [138, 88] width 99 height 6
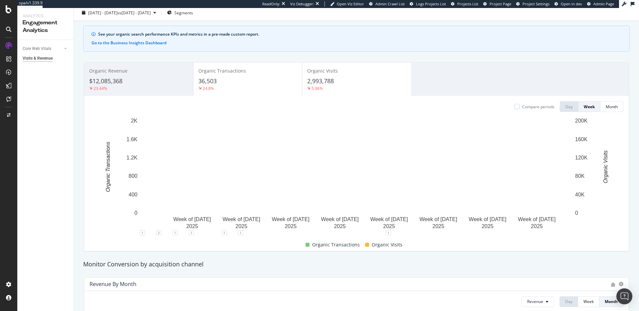
click at [148, 80] on div "$12,085,368" at bounding box center [138, 81] width 99 height 9
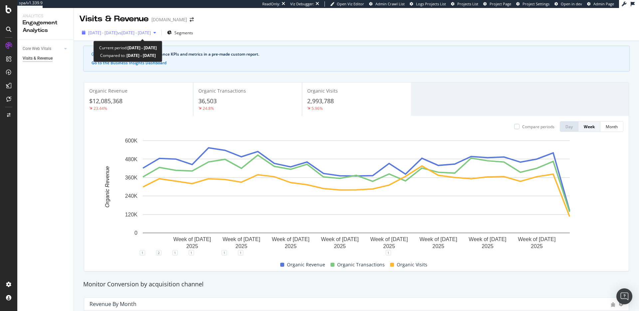
click at [117, 33] on span "2025 Apr. 1st - Sep. 30th" at bounding box center [102, 33] width 29 height 6
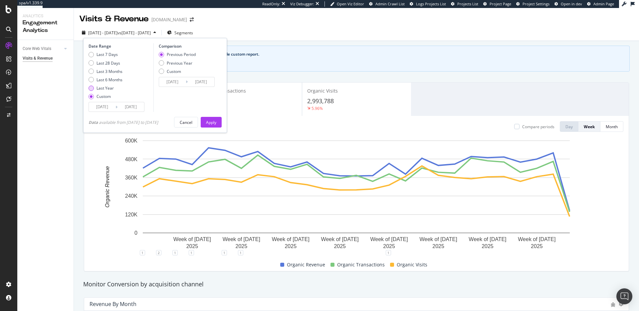
click at [113, 86] on div "Last Year" at bounding box center [106, 88] width 34 height 6
type input "2024/10/13"
type input "2025/10/12"
click at [216, 124] on div "Apply" at bounding box center [211, 122] width 10 height 6
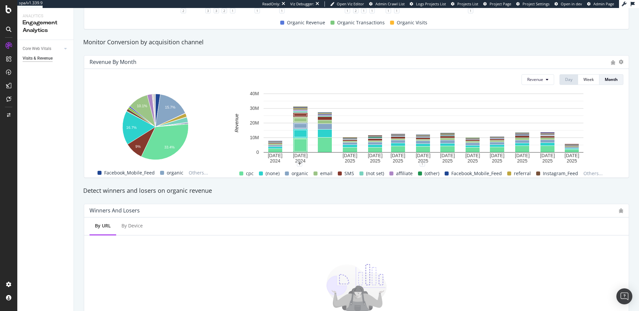
scroll to position [243, 0]
click at [540, 79] on span "Revenue" at bounding box center [535, 79] width 16 height 6
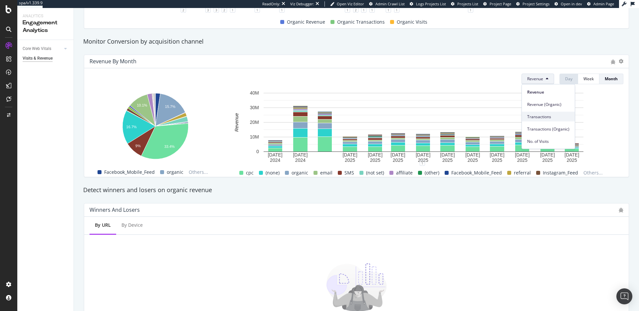
click at [553, 114] on span "Transactions" at bounding box center [548, 116] width 42 height 6
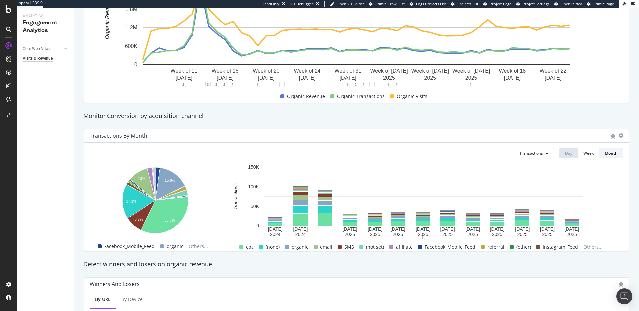
scroll to position [0, 0]
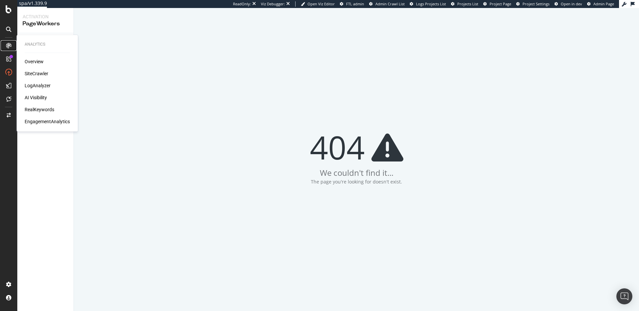
click at [13, 43] on div at bounding box center [8, 45] width 11 height 11
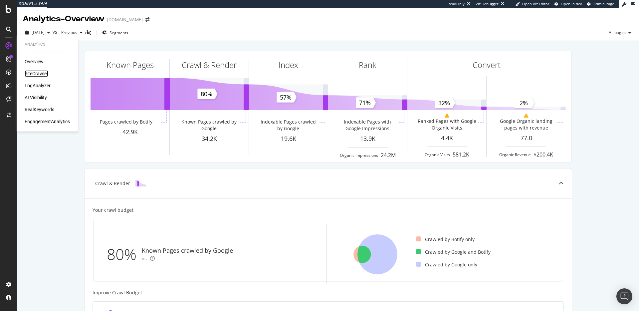
click at [40, 76] on div "SiteCrawler" at bounding box center [37, 73] width 24 height 7
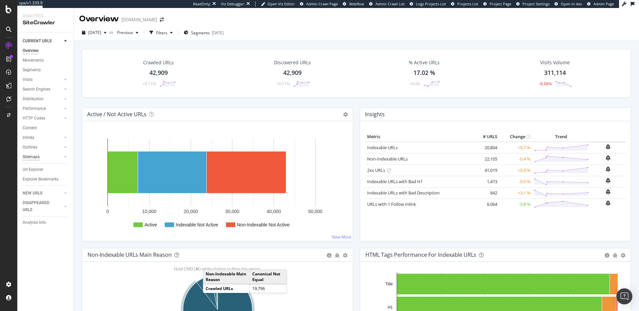
click at [36, 154] on div "Sitemaps" at bounding box center [31, 156] width 17 height 7
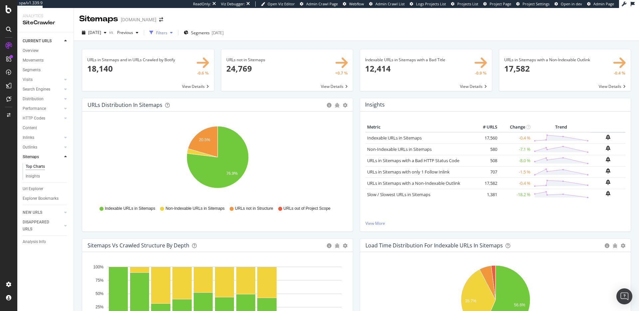
click at [167, 33] on div "Filters" at bounding box center [161, 33] width 11 height 6
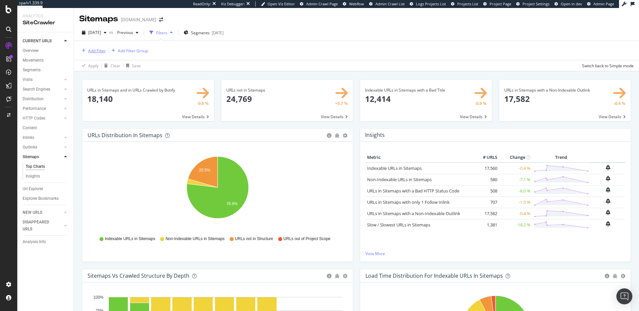
click at [93, 52] on div "Add Filter" at bounding box center [97, 51] width 18 height 6
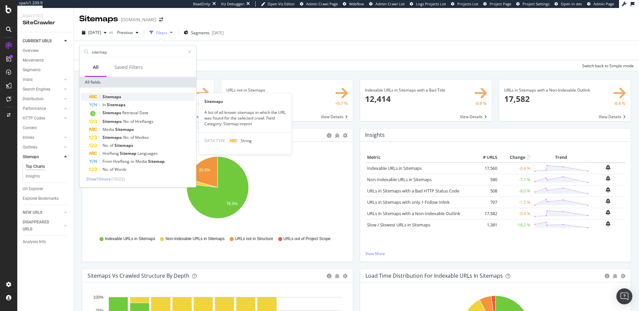
type input "sitemap"
click at [122, 96] on div "Sitemaps" at bounding box center [142, 97] width 106 height 8
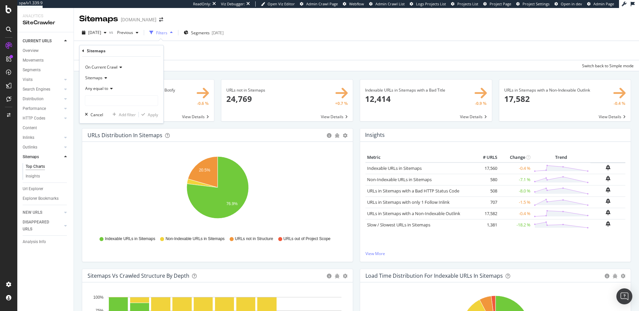
click at [104, 88] on span "Any equal to" at bounding box center [96, 89] width 23 height 6
click at [114, 154] on div "Any contains" at bounding box center [122, 154] width 71 height 9
click at [122, 102] on input "text" at bounding box center [121, 100] width 73 height 11
type input "filter"
click at [152, 114] on div "Apply" at bounding box center [153, 115] width 10 height 6
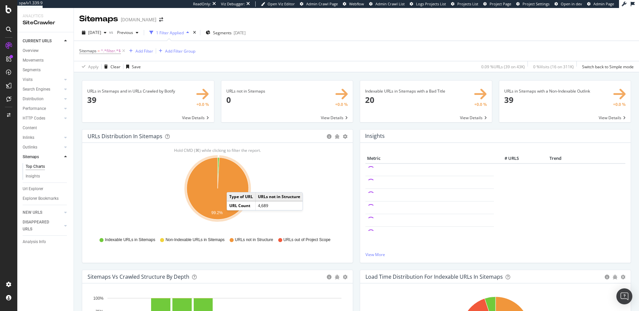
click at [233, 186] on icon "A chart." at bounding box center [218, 188] width 62 height 62
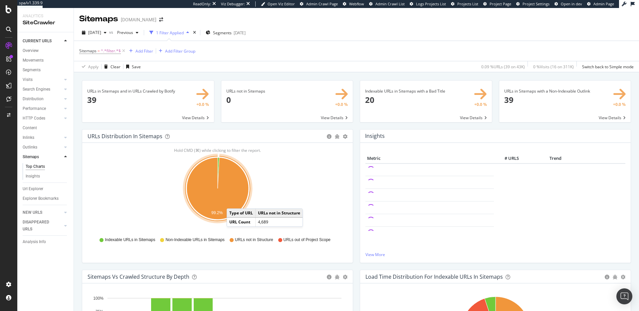
click at [233, 202] on icon "A chart." at bounding box center [218, 188] width 62 height 62
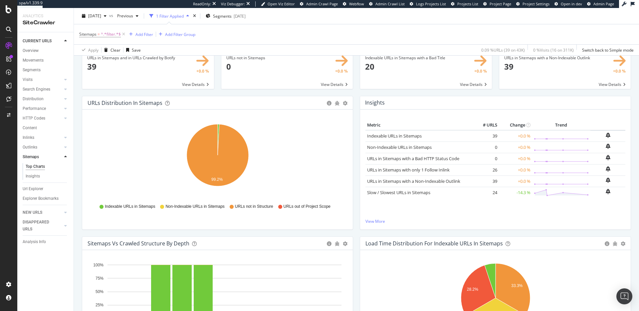
scroll to position [47, 0]
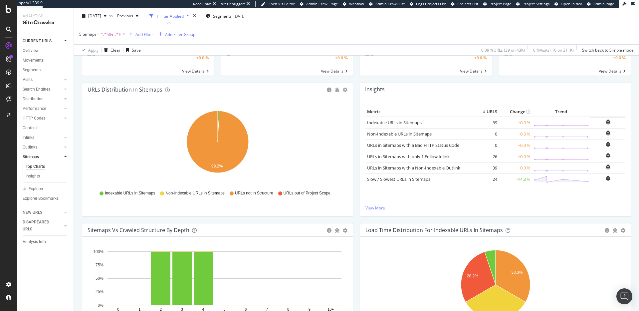
click at [232, 194] on icon at bounding box center [232, 193] width 4 height 4
click at [291, 191] on span "URLs out of Project Scope" at bounding box center [307, 193] width 47 height 6
click at [281, 194] on icon at bounding box center [280, 193] width 4 height 4
click at [195, 193] on span "Non-Indexable URLs in Sitemaps" at bounding box center [194, 193] width 59 height 6
click at [330, 91] on icon "circle-info" at bounding box center [329, 90] width 5 height 5
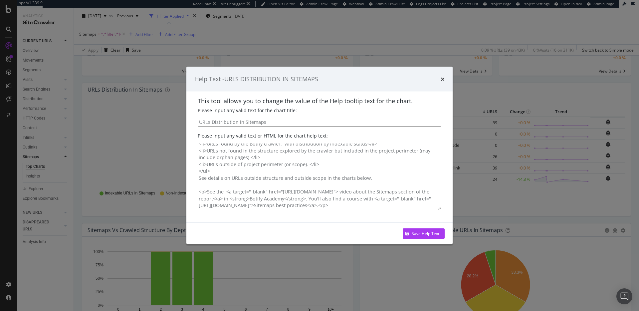
scroll to position [31, 0]
click at [439, 78] on div "Help Text - URLS DISTRIBUTION IN SITEMAPS" at bounding box center [319, 79] width 250 height 9
click at [440, 79] on div "Help Text - URLS DISTRIBUTION IN SITEMAPS" at bounding box center [319, 79] width 250 height 9
click at [443, 77] on icon "times" at bounding box center [443, 78] width 4 height 5
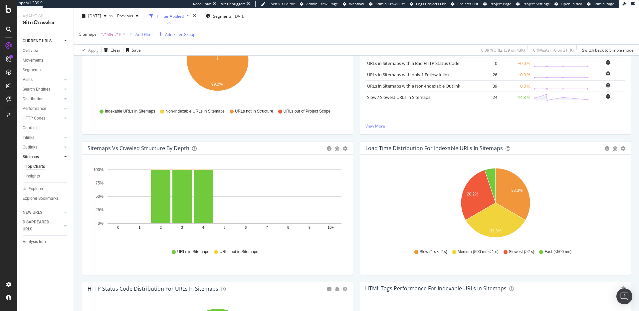
scroll to position [0, 0]
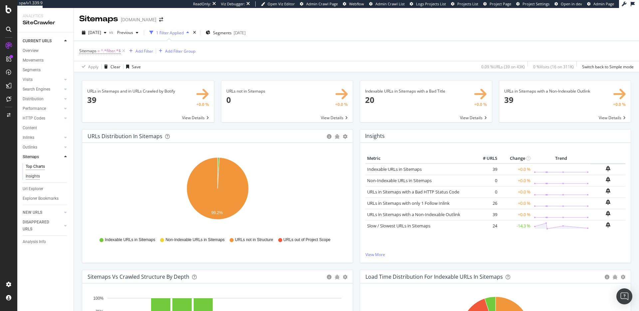
click at [30, 176] on div "Insights" at bounding box center [33, 176] width 14 height 7
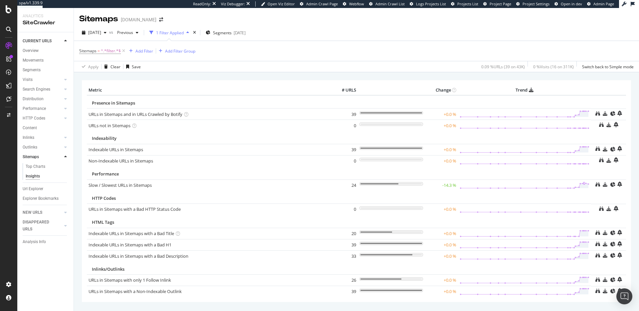
click at [172, 306] on div "× Metric # URLS Change Trend Presence in Sitemaps URLs in Sitemaps and in URLs …" at bounding box center [356, 200] width 549 height 250
click at [171, 309] on div "× Metric # URLS Change Trend Presence in Sitemaps URLs in Sitemaps and in URLs …" at bounding box center [356, 200] width 549 height 250
drag, startPoint x: 12, startPoint y: 15, endPoint x: 9, endPoint y: 12, distance: 4.3
click at [12, 15] on div at bounding box center [8, 155] width 17 height 311
click at [35, 165] on div "Top Charts" at bounding box center [36, 166] width 20 height 7
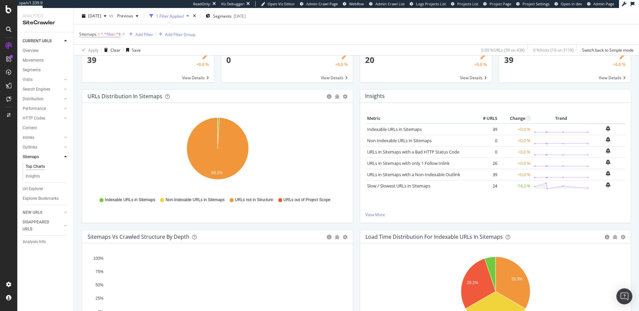
scroll to position [20, 0]
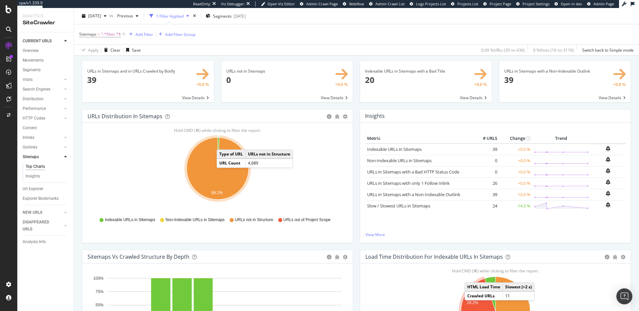
click at [223, 143] on icon "A chart." at bounding box center [218, 168] width 62 height 62
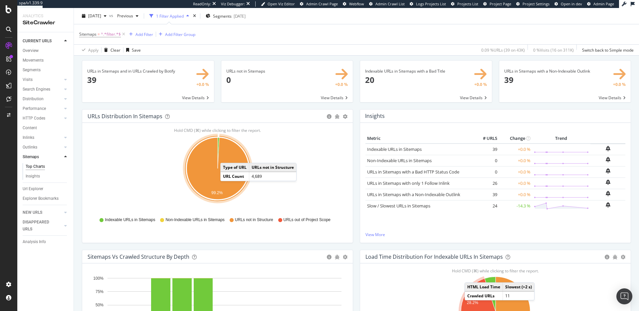
click at [227, 156] on icon "A chart." at bounding box center [218, 168] width 62 height 62
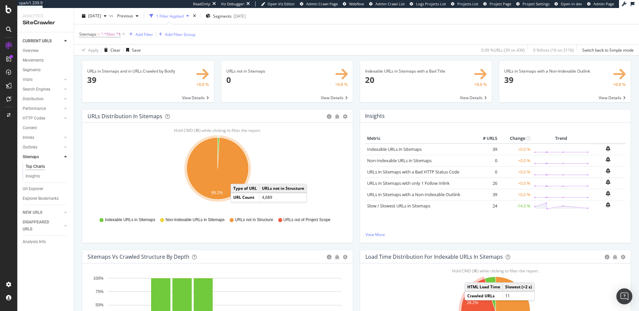
click at [237, 177] on icon "A chart." at bounding box center [218, 168] width 62 height 62
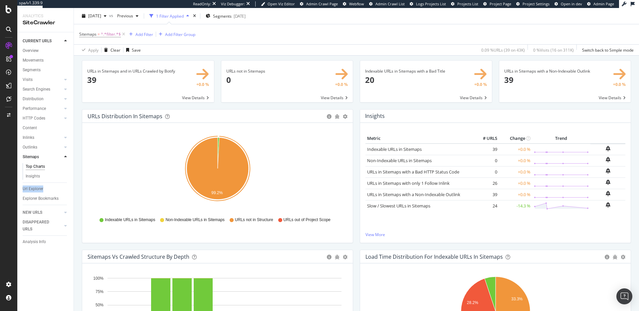
scroll to position [0, 0]
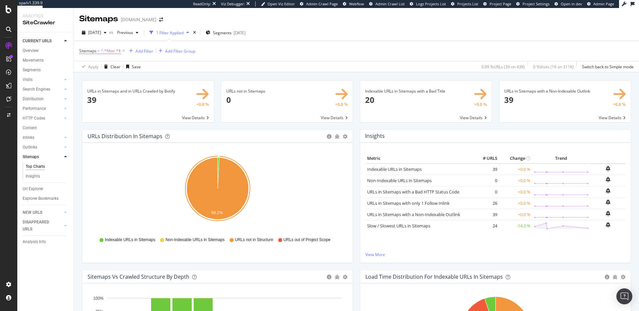
click at [102, 241] on icon at bounding box center [101, 240] width 4 height 4
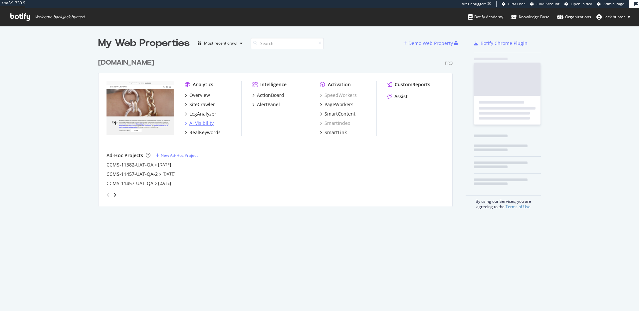
scroll to position [156, 360]
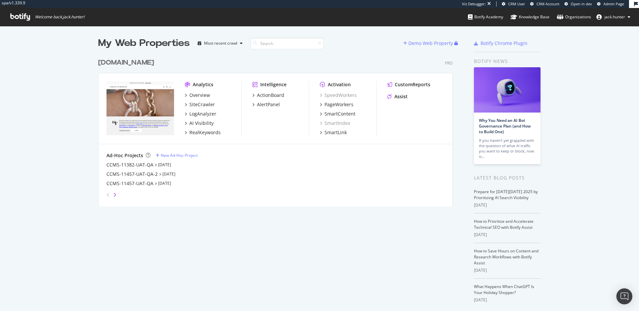
click at [115, 194] on icon "angle-right" at bounding box center [114, 194] width 3 height 5
click at [135, 175] on div "Filter Sitemap Crawl" at bounding box center [128, 174] width 45 height 7
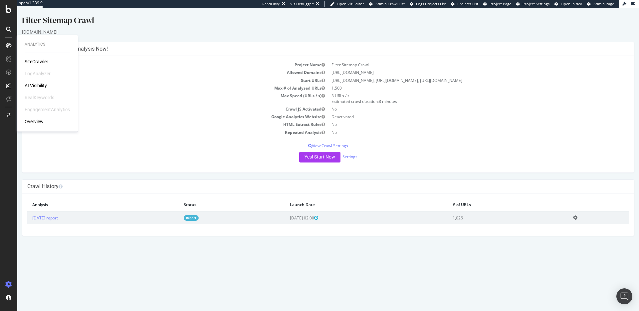
click at [35, 60] on div "SiteCrawler" at bounding box center [37, 61] width 24 height 7
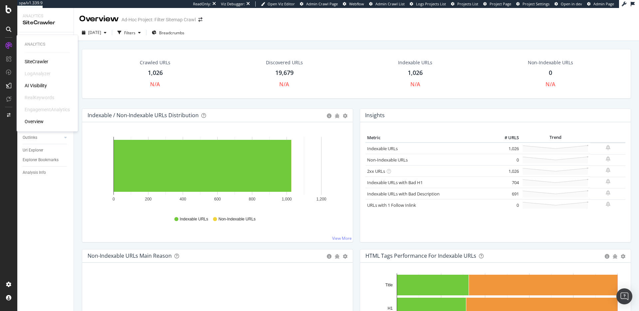
click at [33, 60] on div "SiteCrawler" at bounding box center [37, 61] width 24 height 7
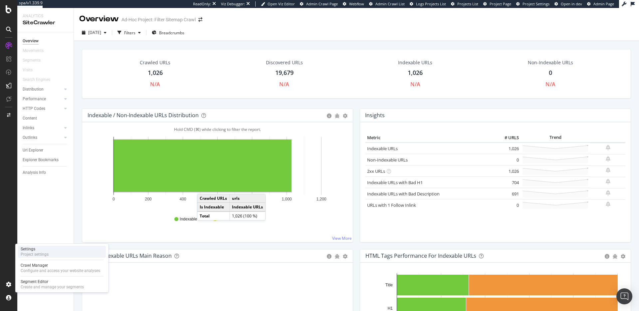
click at [39, 257] on div "Project settings" at bounding box center [35, 254] width 28 height 5
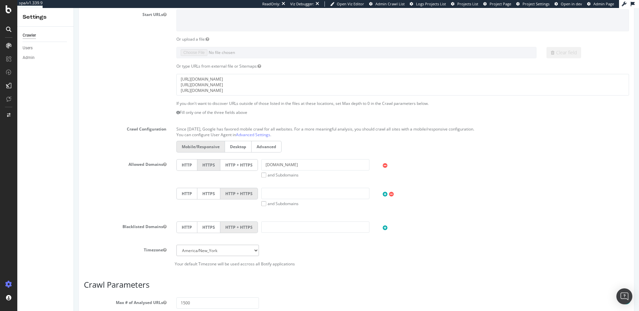
scroll to position [260, 0]
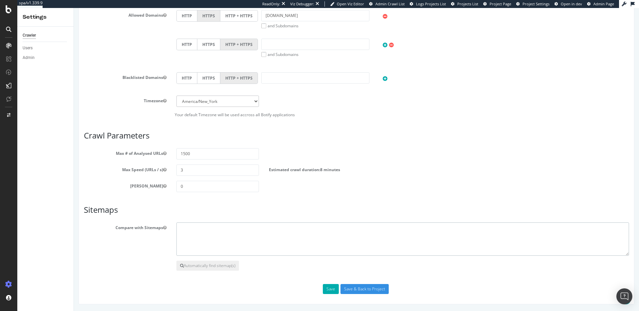
click at [199, 239] on textarea at bounding box center [402, 238] width 453 height 33
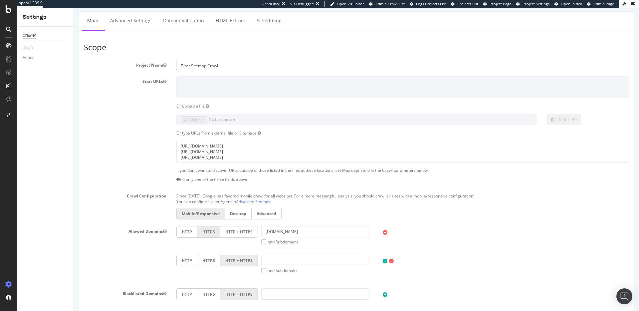
scroll to position [45, 0]
click at [206, 149] on textarea "https://www.davidyurman.com/sitemap-filters_sitemap.xml https://www.davidyurman…" at bounding box center [402, 150] width 453 height 22
click at [207, 145] on textarea "https://www.davidyurman.com/sitemap-filters_sitemap.xml https://www.davidyurman…" at bounding box center [402, 150] width 453 height 22
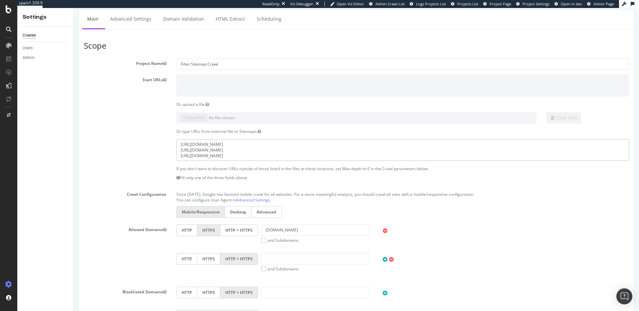
click at [207, 145] on textarea "https://www.davidyurman.com/sitemap-filters_sitemap.xml https://www.davidyurman…" at bounding box center [402, 150] width 453 height 22
click at [206, 152] on textarea "https://www.davidyurman.com/sitemap-filters_sitemap.xml https://www.davidyurman…" at bounding box center [402, 150] width 453 height 22
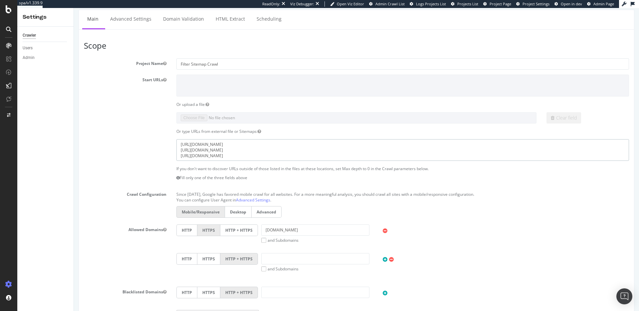
click at [206, 152] on textarea "https://www.davidyurman.com/sitemap-filters_sitemap.xml https://www.davidyurman…" at bounding box center [402, 150] width 453 height 22
click at [205, 158] on textarea "https://www.davidyurman.com/sitemap-filters_sitemap.xml https://www.davidyurman…" at bounding box center [402, 150] width 453 height 22
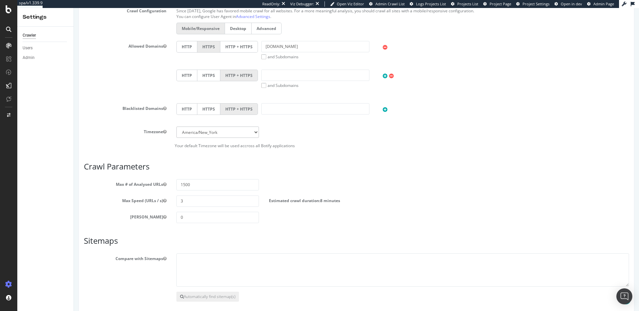
scroll to position [242, 0]
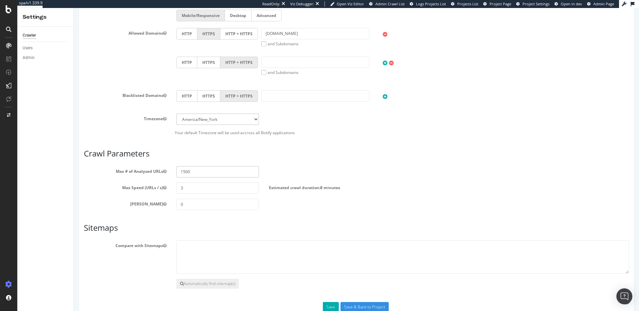
click at [190, 173] on input "1500" at bounding box center [217, 171] width 83 height 11
click at [193, 187] on input "3" at bounding box center [217, 187] width 83 height 11
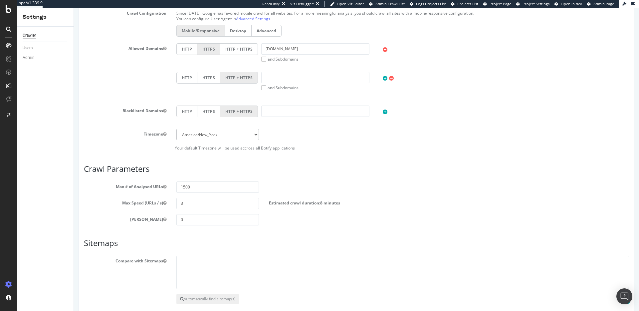
scroll to position [260, 0]
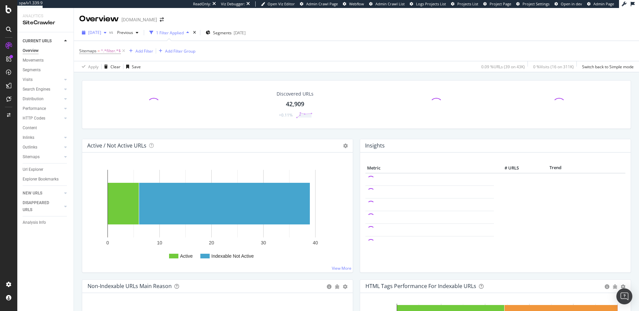
click at [101, 33] on span "2025 Oct. 13th" at bounding box center [94, 33] width 13 height 6
click at [297, 50] on div "Sitemaps = ^.*filter.*$ Add Filter Add Filter Group" at bounding box center [356, 51] width 554 height 20
click at [124, 49] on icon at bounding box center [124, 51] width 6 height 7
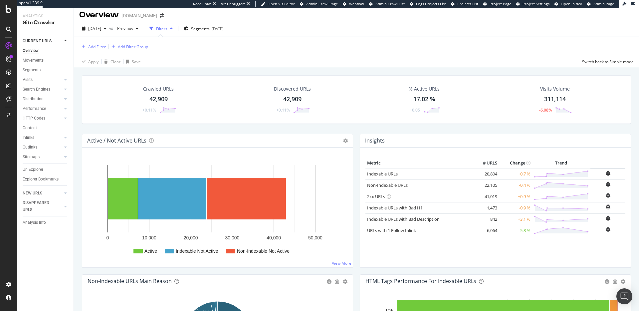
scroll to position [3, 0]
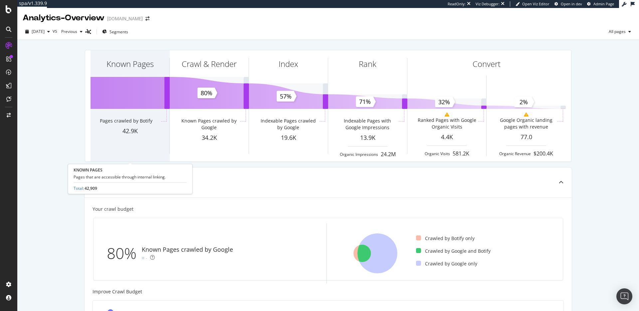
scroll to position [1, 0]
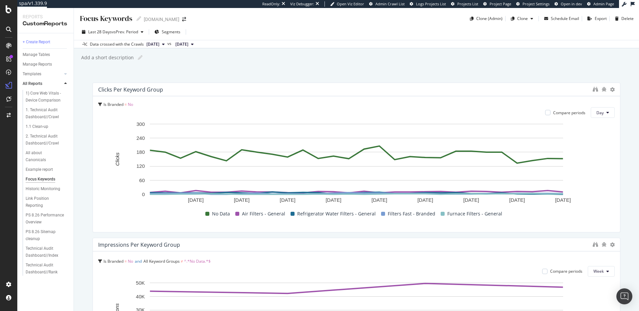
scroll to position [162, 0]
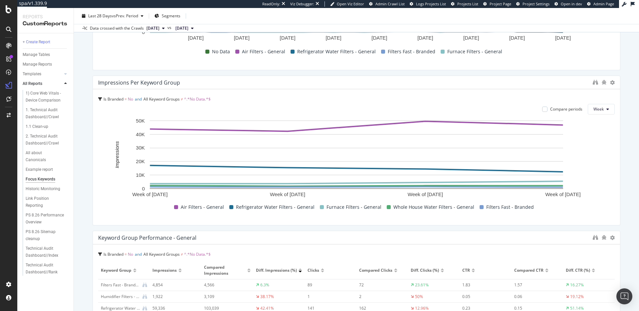
click at [148, 309] on td "Refrigerator Water Filters - General" at bounding box center [124, 308] width 52 height 12
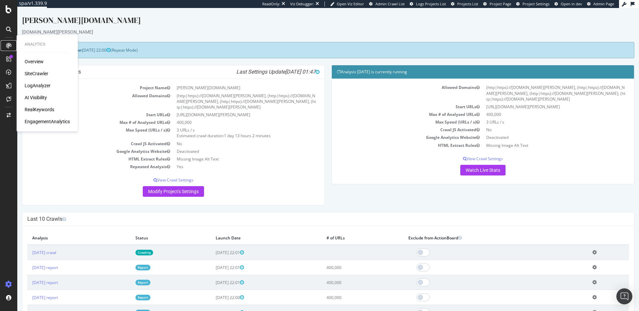
click at [10, 46] on icon at bounding box center [8, 45] width 5 height 5
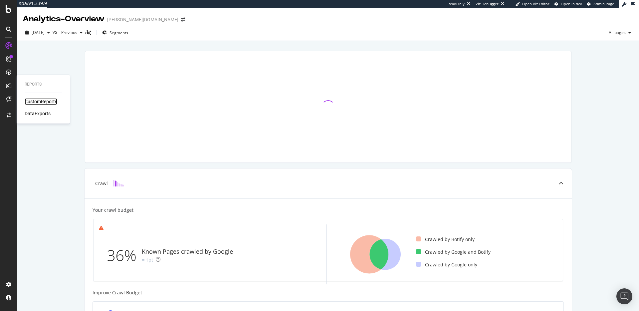
click at [27, 99] on div "CustomReports" at bounding box center [41, 101] width 33 height 7
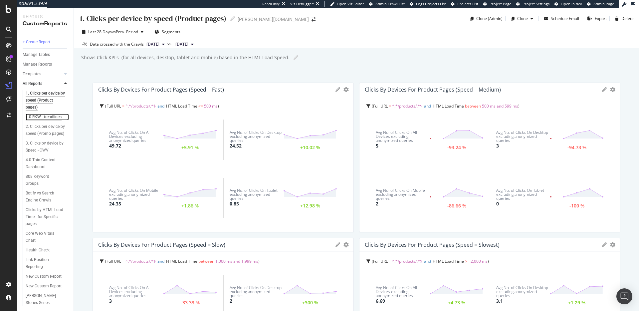
click at [50, 116] on div "1.0 RKW - trendlines" at bounding box center [44, 116] width 36 height 7
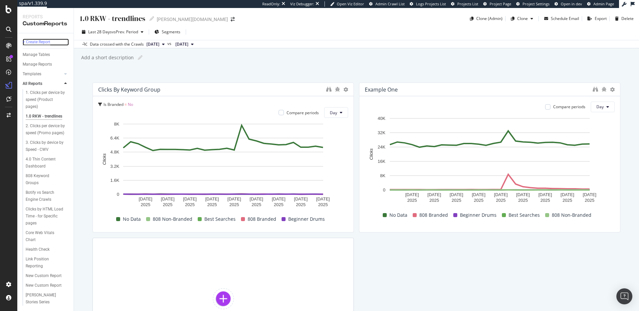
click at [44, 39] on div "+ Create Report" at bounding box center [37, 42] width 28 height 7
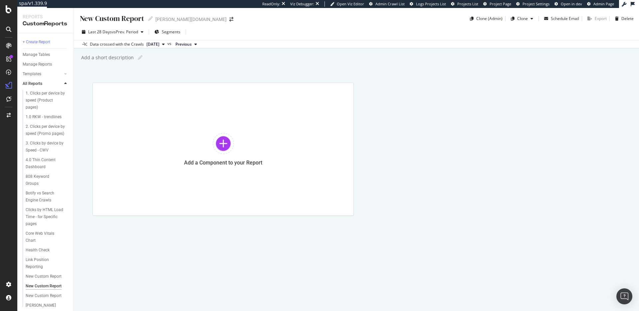
click at [122, 17] on div "New Custom Report" at bounding box center [111, 18] width 65 height 10
type input "Aerophone Brisa - General Performance Report"
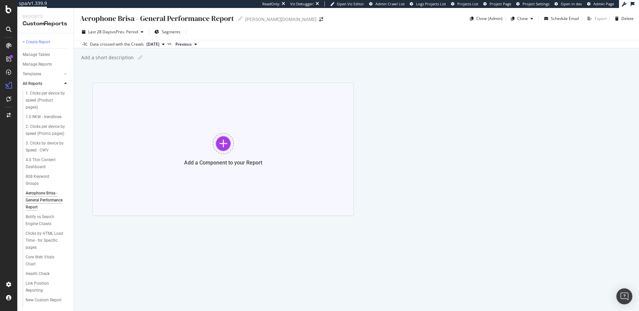
click at [222, 125] on div "Add a Component to your Report" at bounding box center [223, 149] width 261 height 133
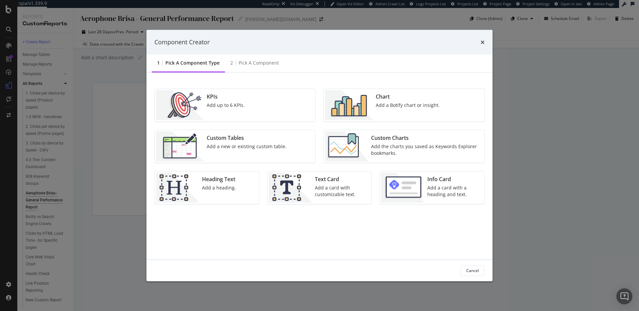
click at [392, 106] on div "Add a Botify chart or insight." at bounding box center [408, 104] width 64 height 7
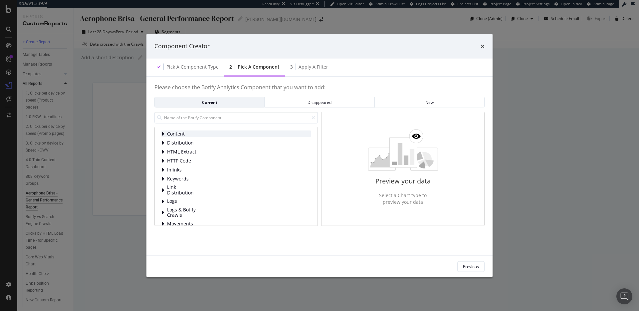
click at [179, 133] on span "Content" at bounding box center [182, 134] width 30 height 6
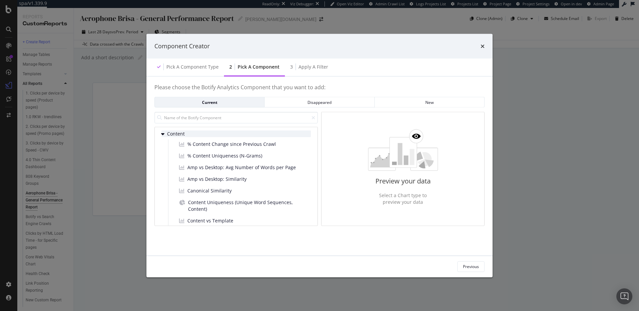
click at [179, 133] on span "Content" at bounding box center [182, 134] width 30 height 6
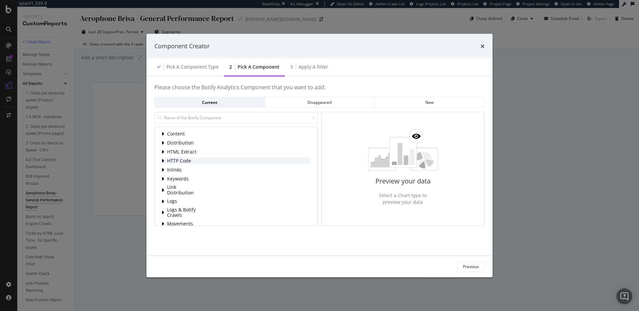
click at [191, 159] on span "HTTP Code" at bounding box center [182, 161] width 30 height 6
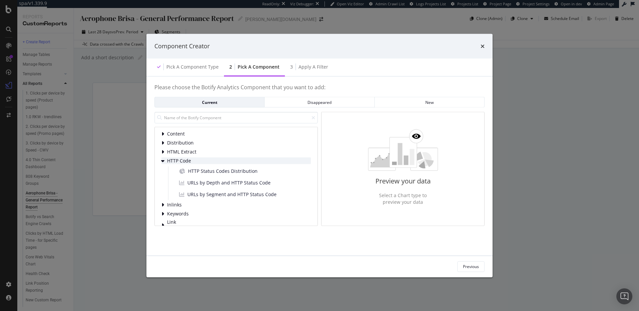
click at [188, 160] on span "HTTP Code" at bounding box center [182, 161] width 30 height 6
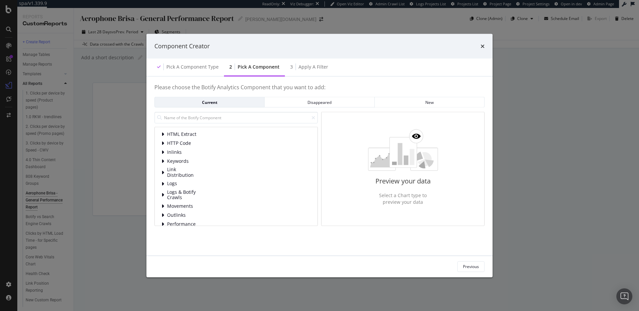
scroll to position [34, 0]
click at [192, 208] on span "Performance" at bounding box center [182, 208] width 30 height 6
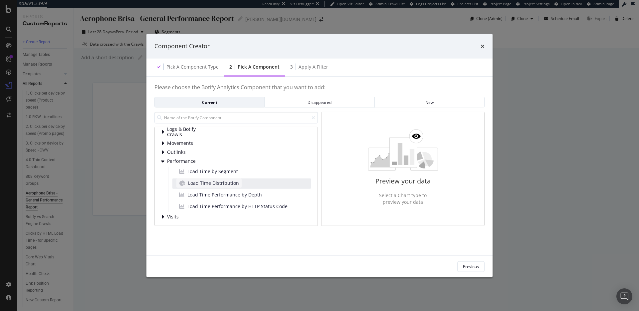
click at [228, 181] on span "Load Time Distribution" at bounding box center [213, 183] width 51 height 7
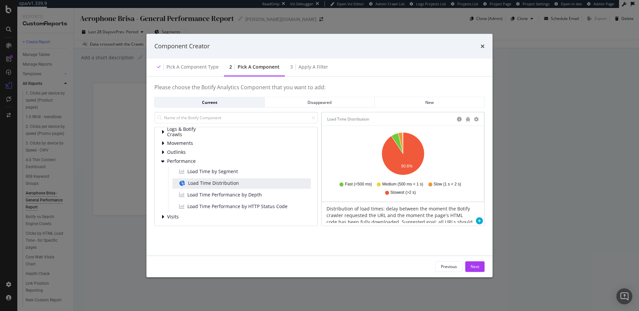
drag, startPoint x: 477, startPoint y: 267, endPoint x: 467, endPoint y: 216, distance: 51.2
click at [477, 267] on div "Next" at bounding box center [475, 267] width 9 height 6
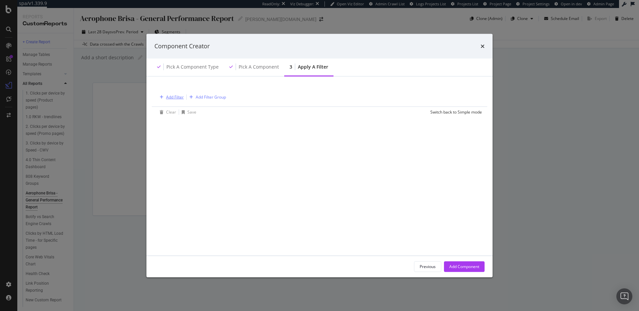
click at [169, 96] on div "Add Filter" at bounding box center [175, 97] width 18 height 6
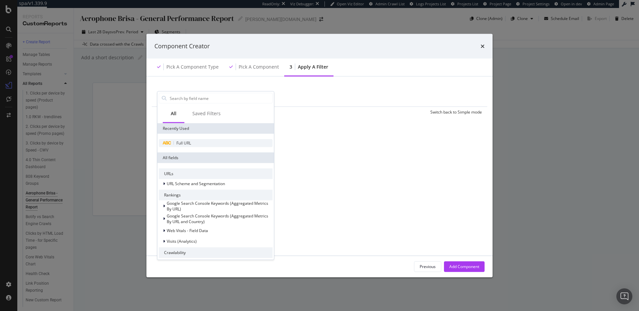
click at [200, 142] on div "Full URL" at bounding box center [216, 143] width 114 height 8
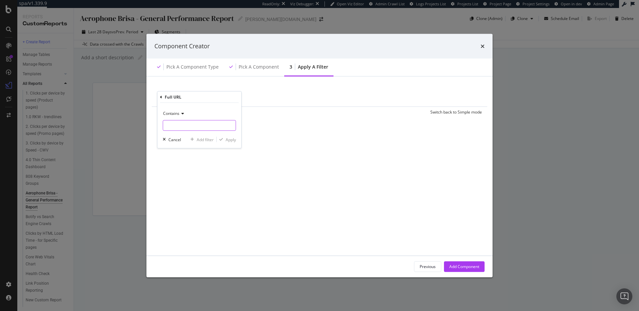
click at [212, 125] on input "modal" at bounding box center [199, 125] width 73 height 11
paste input "[URL][DOMAIN_NAME][PERSON_NAME]"
type input "[URL][DOMAIN_NAME][PERSON_NAME]"
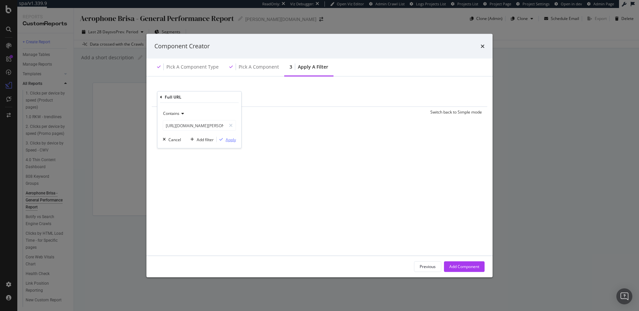
click at [230, 138] on div "Apply" at bounding box center [231, 139] width 10 height 6
click at [460, 269] on div "Add Component" at bounding box center [464, 267] width 30 height 6
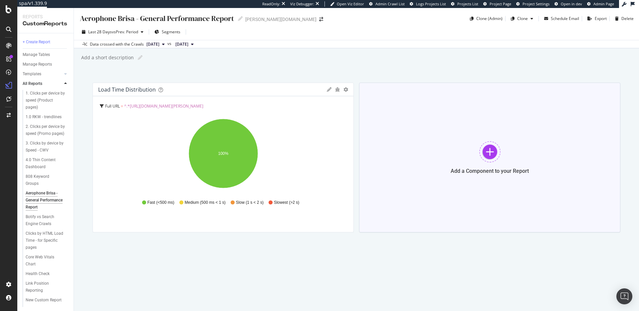
click at [442, 128] on div "Add a Component to your Report" at bounding box center [489, 158] width 261 height 150
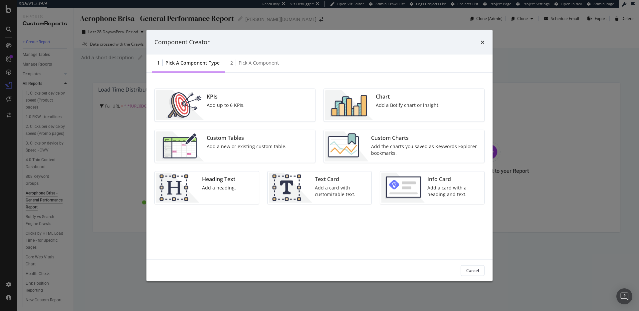
click at [376, 108] on div "Chart Add a Botify chart or insight." at bounding box center [407, 105] width 69 height 30
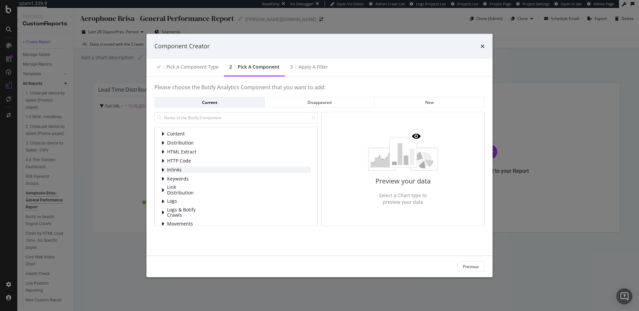
scroll to position [34, 0]
click at [220, 167] on div "Logs" at bounding box center [235, 167] width 149 height 7
click at [222, 180] on div "HTTP Code" at bounding box center [241, 182] width 138 height 7
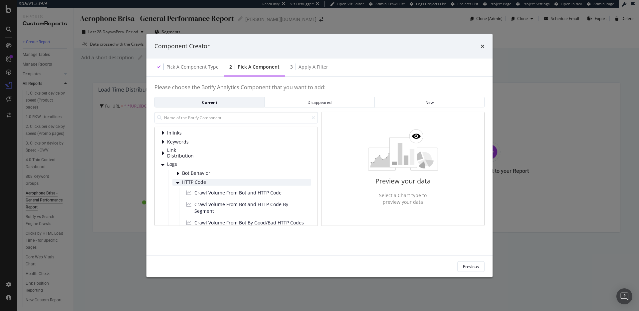
click at [223, 179] on div "HTTP Code" at bounding box center [241, 182] width 138 height 7
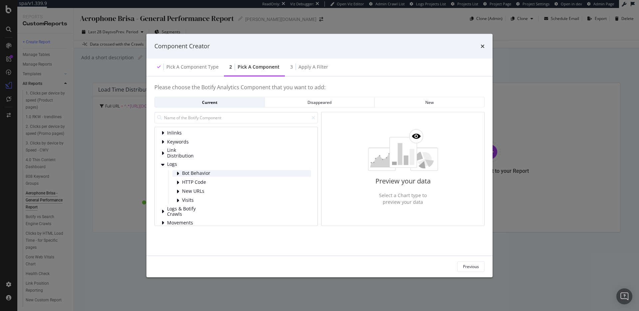
click at [223, 174] on div "Bot Behavior" at bounding box center [241, 173] width 138 height 7
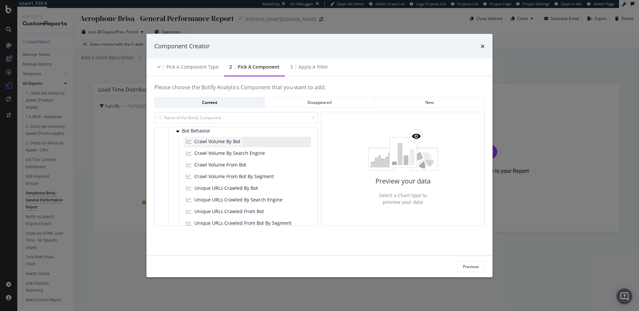
scroll to position [82, 0]
click at [240, 141] on span "Crawl Volume By Bot" at bounding box center [217, 138] width 46 height 7
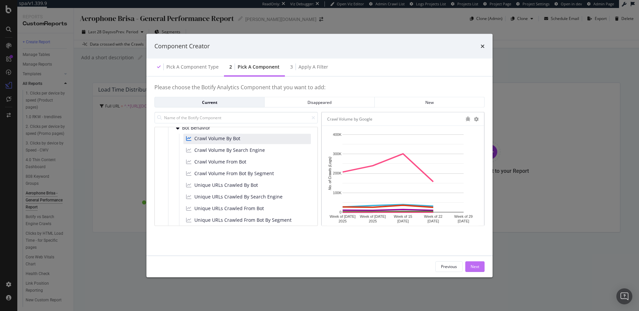
click at [479, 265] on button "Next" at bounding box center [474, 266] width 19 height 11
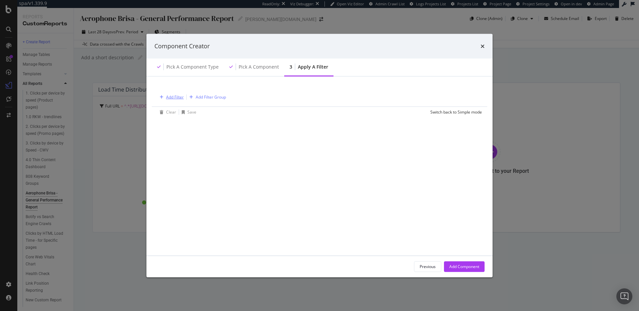
click at [169, 95] on div "Add Filter" at bounding box center [175, 97] width 18 height 6
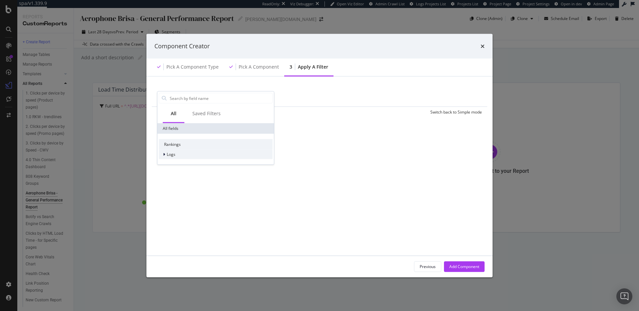
click at [175, 155] on div "Logs" at bounding box center [216, 154] width 114 height 9
click at [202, 163] on div "Segments" at bounding box center [216, 163] width 114 height 9
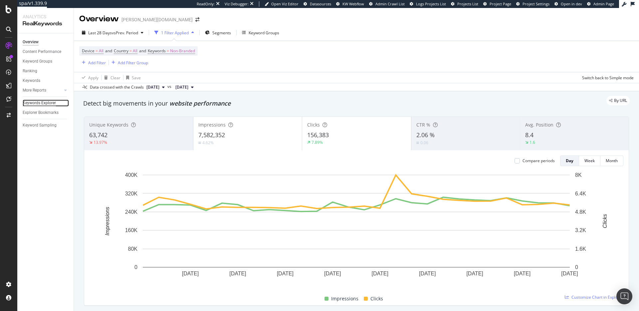
click at [39, 103] on div "Keywords Explorer" at bounding box center [39, 102] width 33 height 7
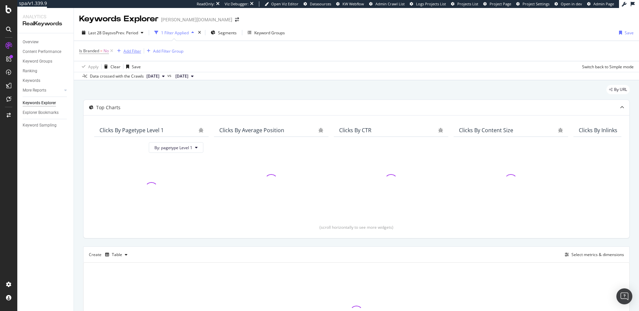
click at [128, 48] on div "Add Filter" at bounding box center [132, 51] width 18 height 6
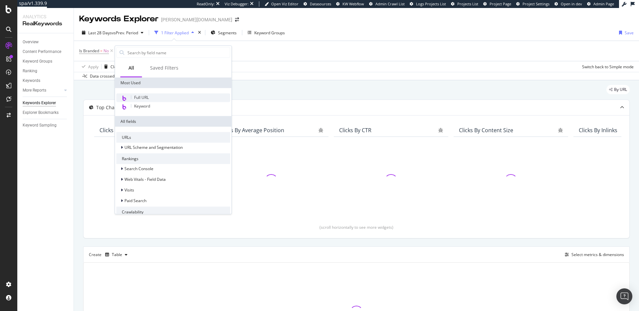
click at [147, 96] on span "Full URL" at bounding box center [141, 98] width 15 height 6
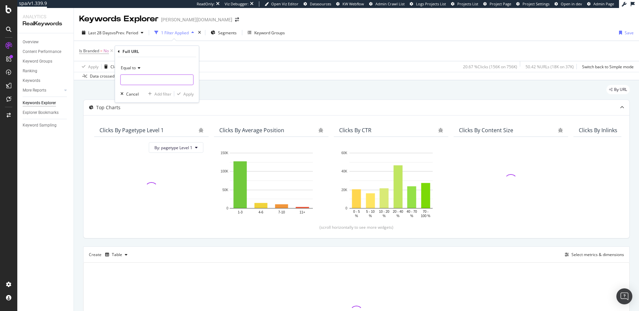
click at [146, 78] on input "text" at bounding box center [157, 80] width 73 height 11
paste input "[URL][DOMAIN_NAME][PERSON_NAME]"
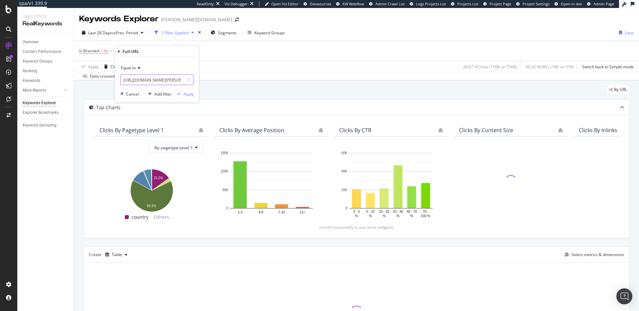
scroll to position [0, 53]
type input "[URL][DOMAIN_NAME][PERSON_NAME]"
click at [133, 68] on span "Equal to" at bounding box center [128, 68] width 15 height 6
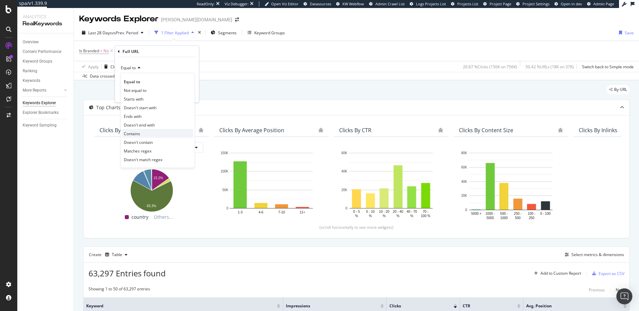
click at [149, 131] on div "Contains" at bounding box center [157, 133] width 71 height 9
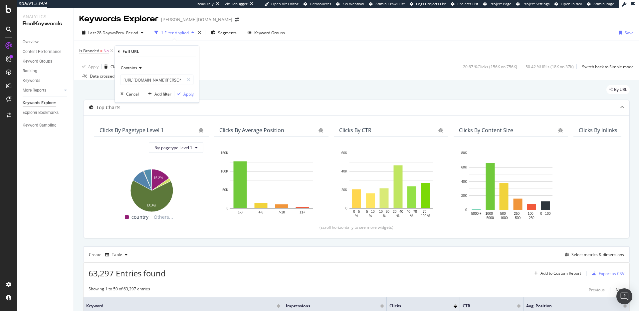
click at [187, 93] on div "Apply" at bounding box center [188, 94] width 10 height 6
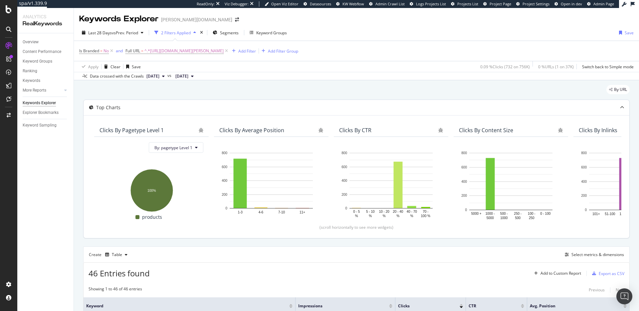
scroll to position [6, 0]
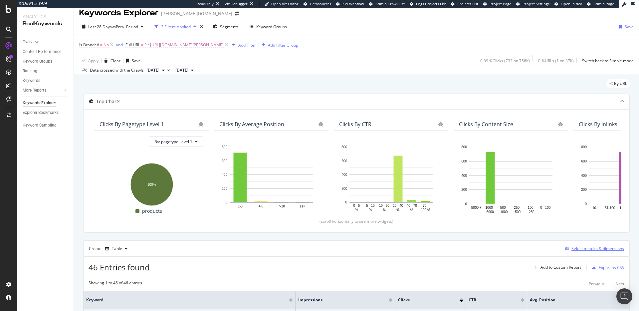
click at [615, 247] on div "Select metrics & dimensions" at bounding box center [597, 249] width 53 height 6
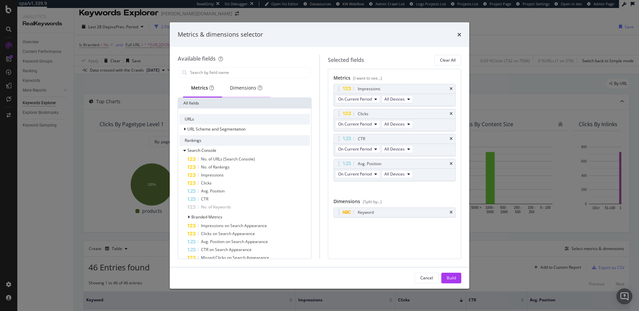
click at [250, 87] on div "Dimensions" at bounding box center [246, 88] width 32 height 7
click at [224, 127] on span "URL Scheme and Segmentation" at bounding box center [216, 129] width 58 height 6
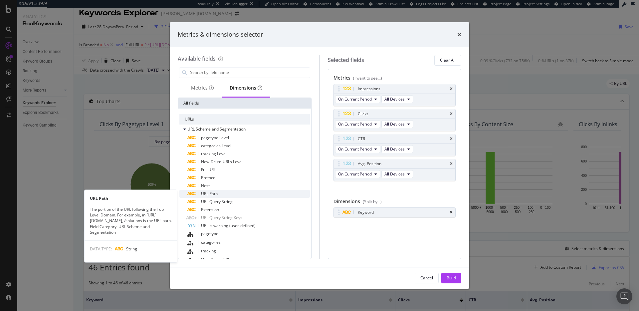
click at [239, 194] on div "URL Path" at bounding box center [248, 194] width 122 height 8
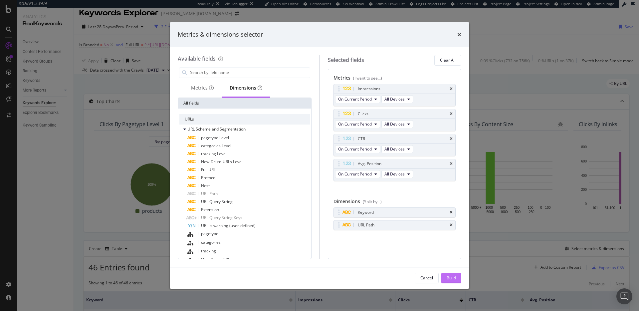
click at [457, 279] on button "Build" at bounding box center [451, 278] width 20 height 11
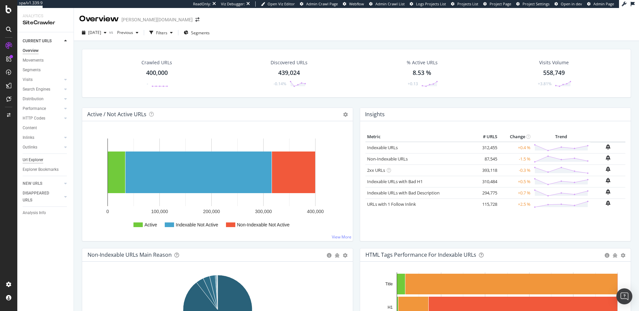
click at [39, 157] on div "Url Explorer" at bounding box center [33, 159] width 21 height 7
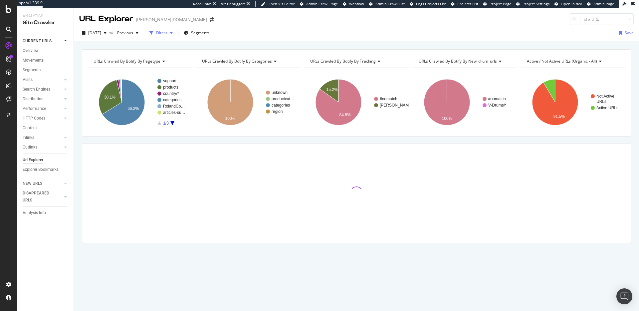
click at [167, 31] on div "Filters" at bounding box center [161, 33] width 11 height 6
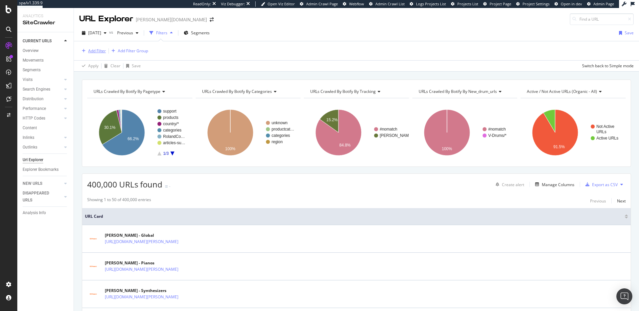
click at [100, 49] on div "Add Filter" at bounding box center [97, 51] width 18 height 6
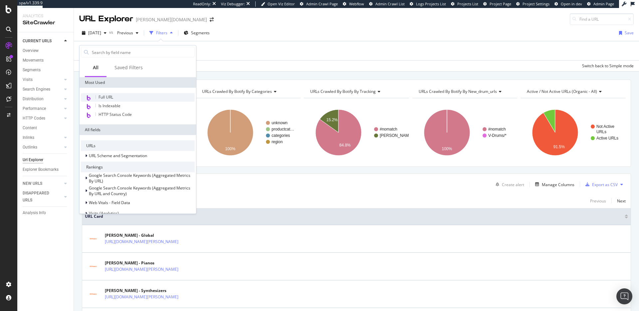
click at [120, 93] on div "Full URL" at bounding box center [138, 97] width 114 height 9
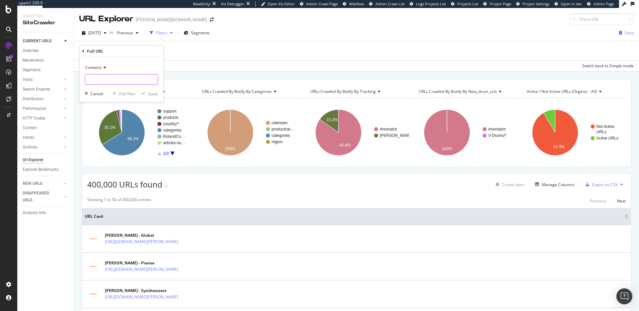
click at [111, 79] on input "text" at bounding box center [121, 79] width 73 height 11
paste input "[URL][DOMAIN_NAME][PERSON_NAME]"
type input "[URL][DOMAIN_NAME][PERSON_NAME]"
click at [156, 92] on div "Apply" at bounding box center [153, 94] width 10 height 6
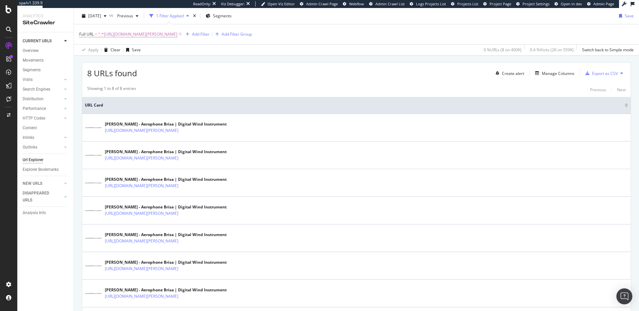
scroll to position [111, 0]
